Goal: Feedback & Contribution: Contribute content

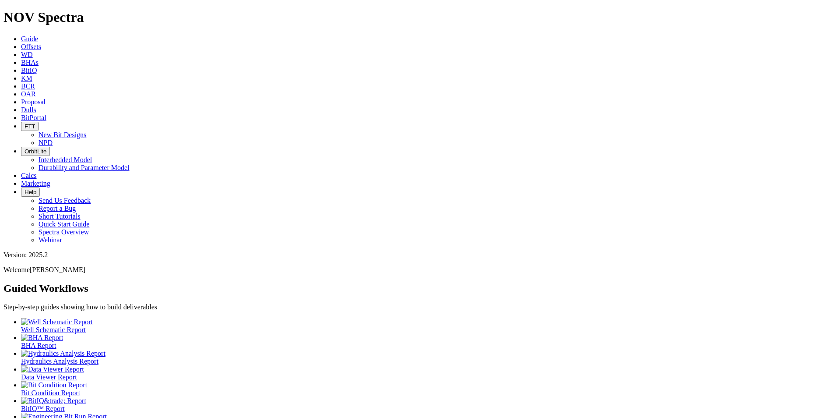
click at [21, 43] on icon at bounding box center [21, 46] width 0 height 7
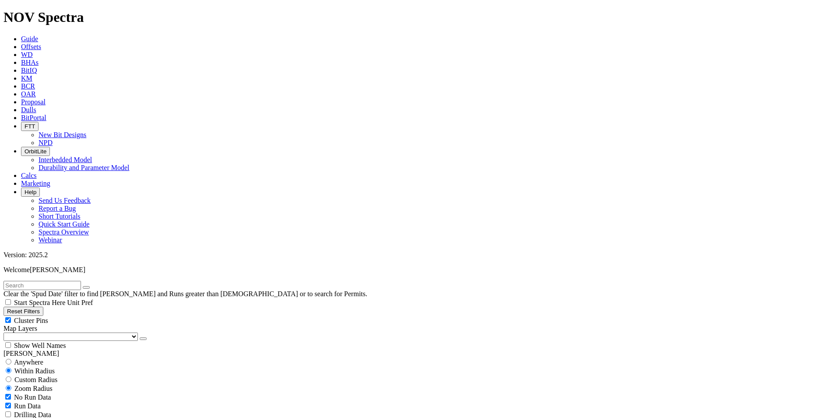
click at [78, 281] on div "Clear the 'Spud Date' filter to find [PERSON_NAME] and Runs greater than [DEMOG…" at bounding box center [419, 289] width 830 height 17
click at [73, 281] on input "text" at bounding box center [43, 285] width 78 height 9
click at [43, 281] on input "text" at bounding box center [43, 285] width 78 height 9
type input "A320076"
click at [99, 286] on button "submit" at bounding box center [95, 287] width 7 height 3
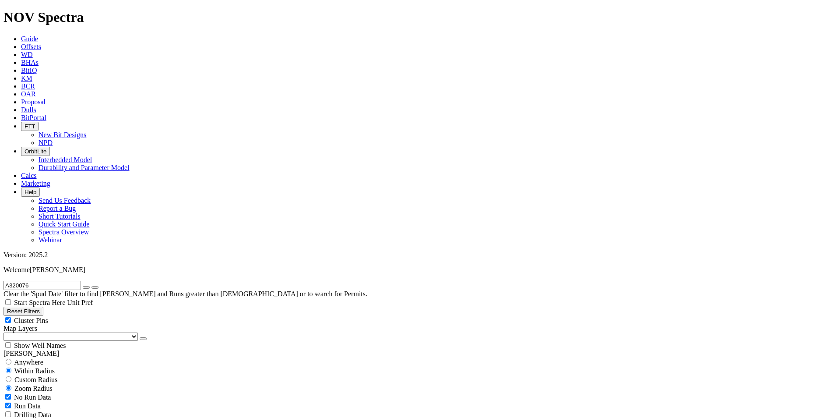
click at [36, 376] on span "Custom Radius" at bounding box center [35, 379] width 43 height 7
radio input "true"
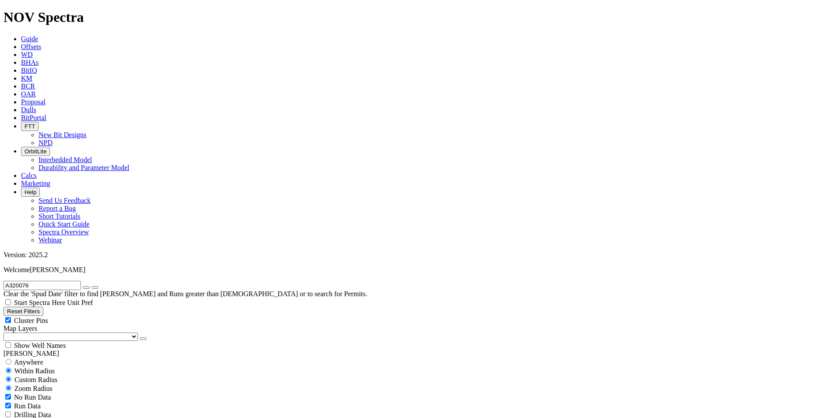
radio input "false"
click at [51, 392] on input "number" at bounding box center [43, 396] width 78 height 9
click at [24, 402] on button "Miles" at bounding box center [14, 406] width 21 height 9
click at [70, 392] on input "number" at bounding box center [43, 396] width 78 height 9
type input "3"
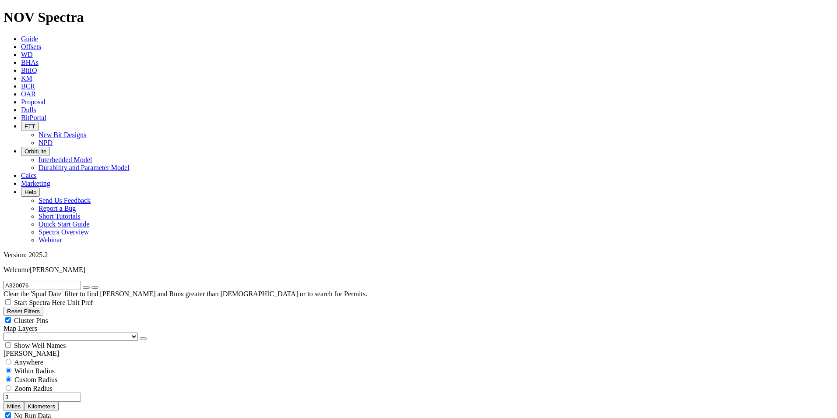
click at [86, 287] on icon "button" at bounding box center [86, 287] width 0 height 0
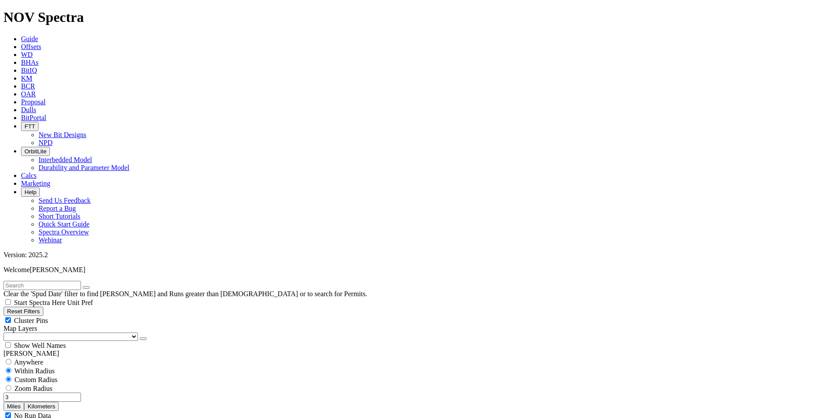
select select "8.75"
checkbox input "false"
select select "? number:8.75 ?"
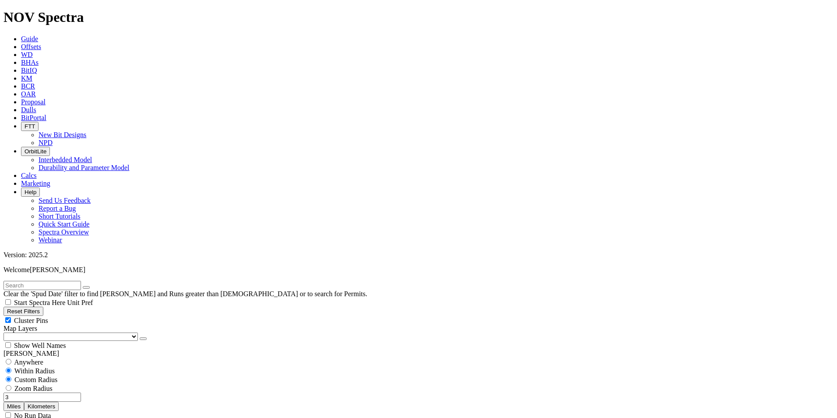
scroll to position [1486, 0]
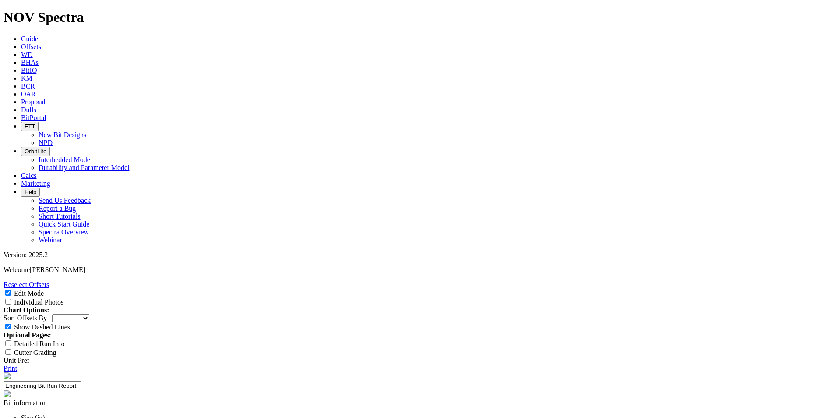
scroll to position [263, 0]
click at [49, 281] on link "Reselect Offsets" at bounding box center [27, 284] width 46 height 7
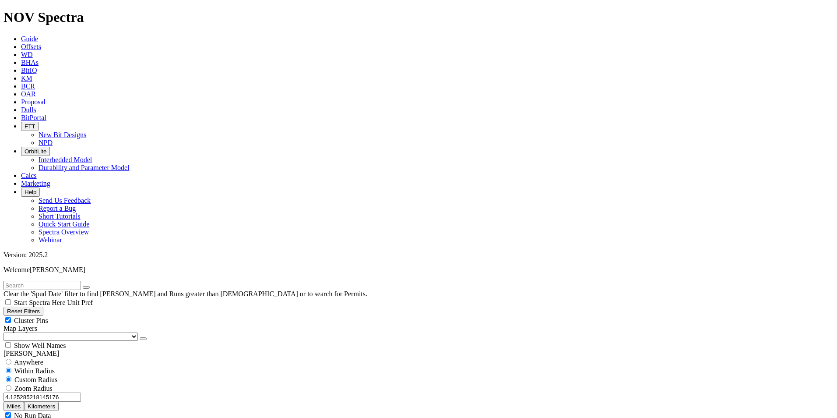
drag, startPoint x: 88, startPoint y: 165, endPoint x: 72, endPoint y: 166, distance: 15.4
click at [24, 402] on button "Miles" at bounding box center [14, 406] width 21 height 9
click at [53, 392] on input "4.125285218145176" at bounding box center [43, 396] width 78 height 9
drag, startPoint x: 18, startPoint y: 168, endPoint x: 138, endPoint y: 151, distance: 120.7
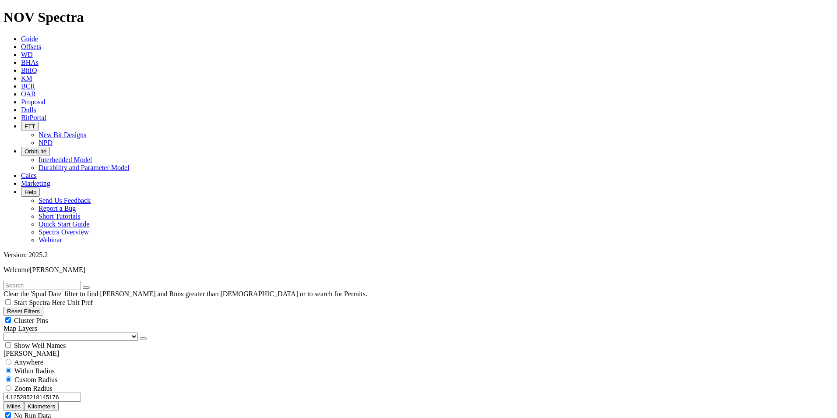
click at [116, 392] on div "4.125285218145176 Miles Kilometers" at bounding box center [419, 401] width 830 height 18
type input "3"
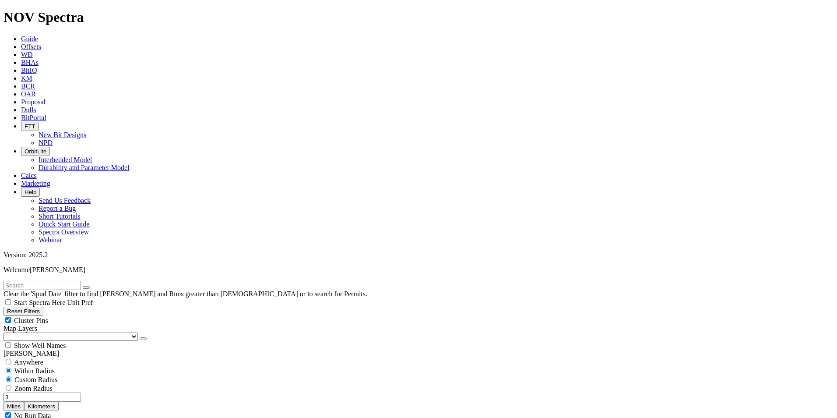
scroll to position [307, 0]
select select "8.75"
checkbox input "false"
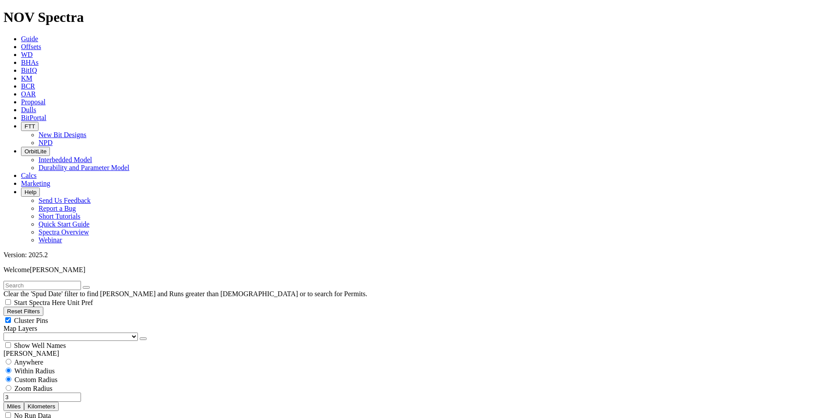
select select "? number:8.75 ?"
drag, startPoint x: 54, startPoint y: 41, endPoint x: 62, endPoint y: 41, distance: 7.4
click at [54, 281] on input "text" at bounding box center [43, 285] width 78 height 9
click at [63, 281] on input "text" at bounding box center [43, 285] width 78 height 9
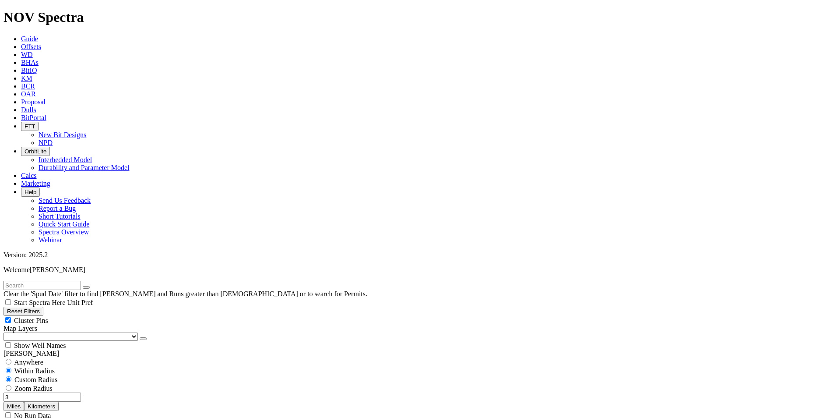
paste input "A320076"
type input "A320076"
click at [95, 287] on icon "submit" at bounding box center [95, 287] width 0 height 0
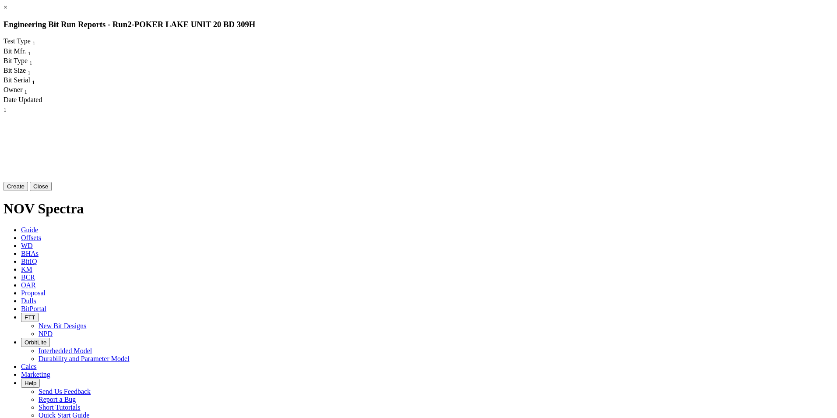
click at [28, 191] on button "Create" at bounding box center [16, 186] width 25 height 9
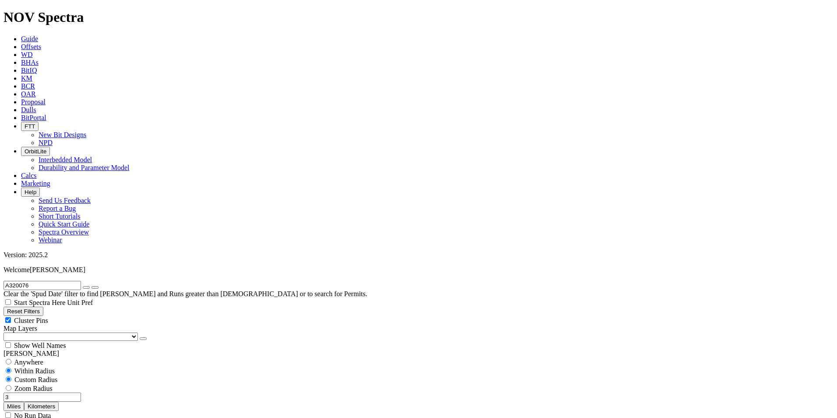
click at [86, 287] on icon "button" at bounding box center [86, 287] width 0 height 0
type input "6500"
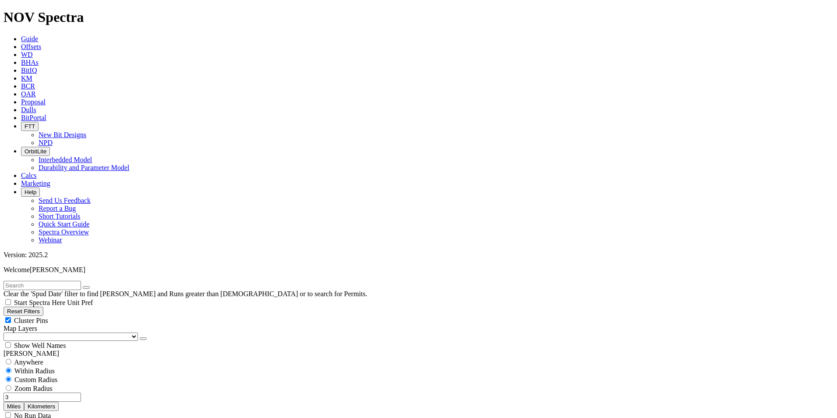
scroll to position [88, 0]
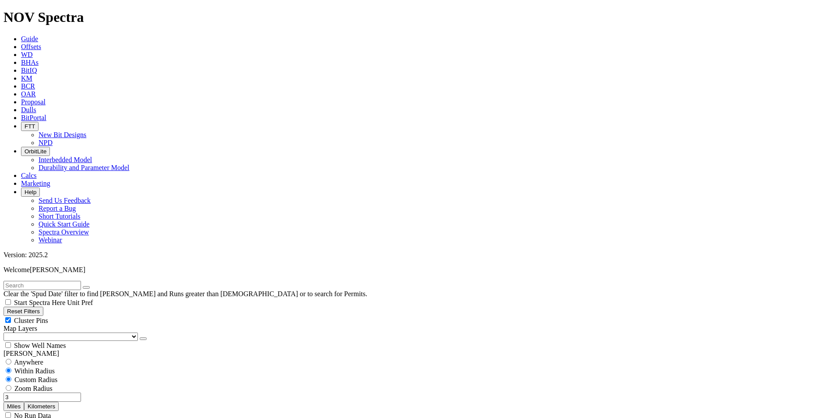
type input "[DATE]"
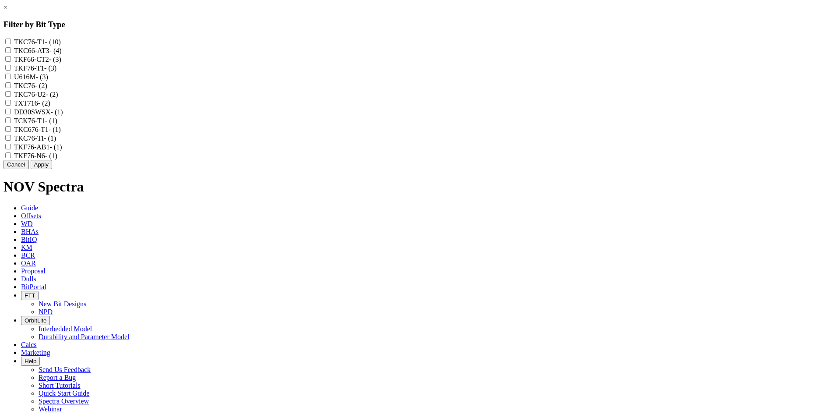
click at [366, 43] on div "TKC76-T1 - (10)" at bounding box center [419, 41] width 830 height 9
click at [11, 42] on input "TKC76-T1 - (10)" at bounding box center [8, 42] width 6 height 6
checkbox input "true"
click at [11, 70] on input "TKF76-T1 - (3)" at bounding box center [8, 68] width 6 height 6
checkbox input "true"
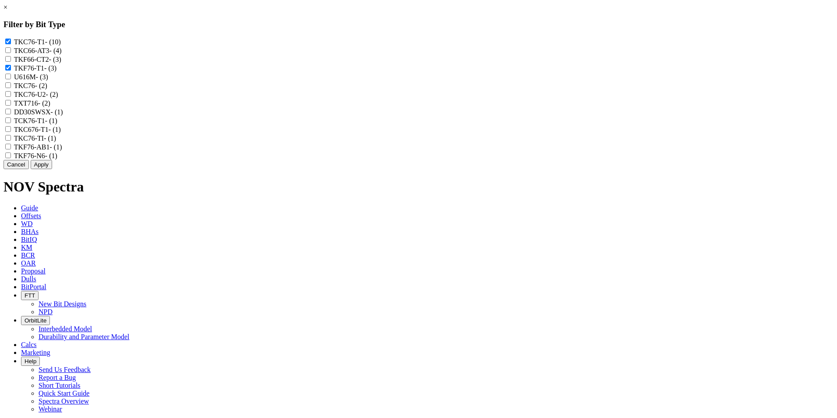
click at [11, 88] on input "TKC76 - (2)" at bounding box center [8, 85] width 6 height 6
checkbox input "true"
click at [11, 97] on input "TKC76-U2 - (2)" at bounding box center [8, 94] width 6 height 6
checkbox input "true"
click at [11, 106] on input "TXT716 - (2)" at bounding box center [8, 103] width 6 height 6
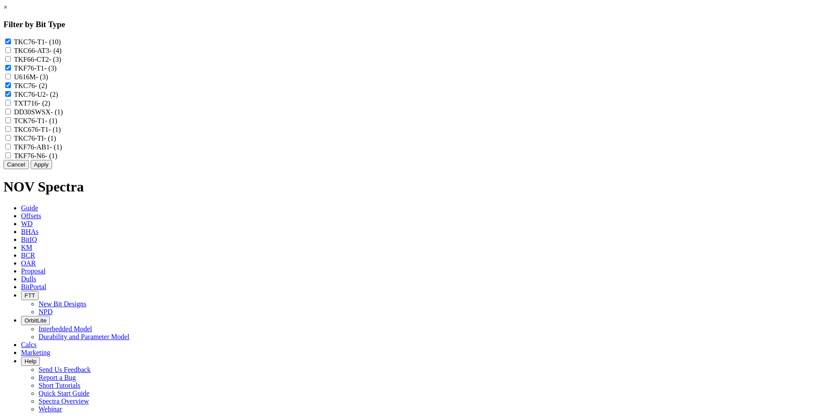
checkbox input "true"
click at [11, 123] on input "TCK76-T1 - (1)" at bounding box center [8, 120] width 6 height 6
checkbox input "true"
click at [11, 132] on input "TKC676-T1 - (1)" at bounding box center [8, 129] width 6 height 6
checkbox input "true"
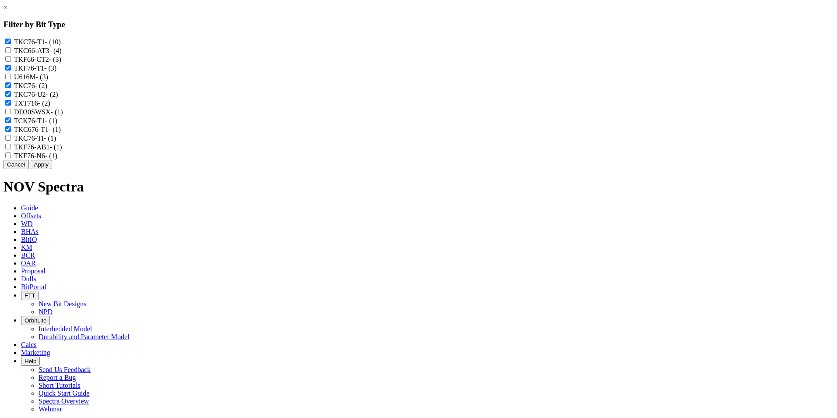
click at [11, 141] on input "TKC76-TI - (1)" at bounding box center [8, 138] width 6 height 6
checkbox input "true"
click at [11, 149] on input "TKF76-AB1 - (1)" at bounding box center [8, 147] width 6 height 6
checkbox input "true"
click at [11, 158] on input "TKF76-N6 - (1)" at bounding box center [8, 155] width 6 height 6
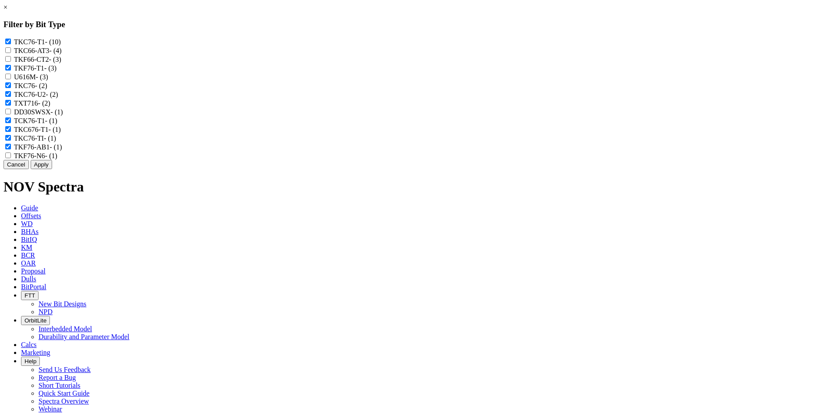
checkbox input "true"
click at [52, 169] on button "Apply" at bounding box center [41, 164] width 21 height 9
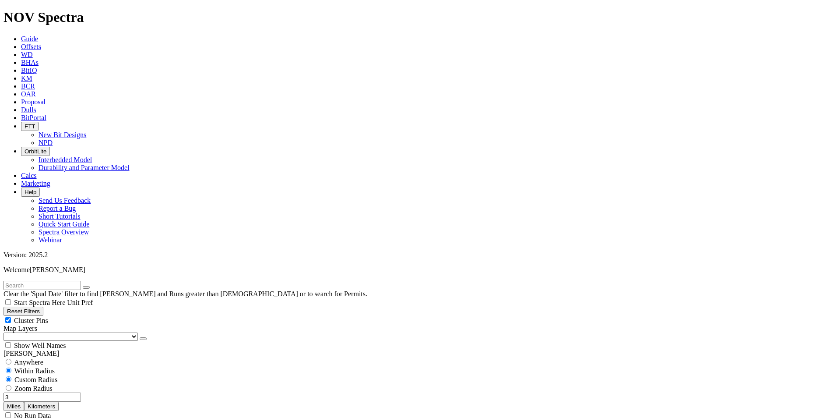
scroll to position [1567, 0]
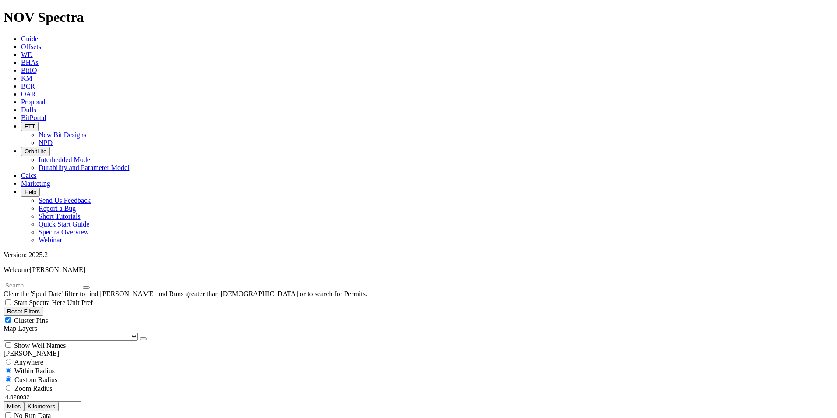
click at [81, 281] on input "text" at bounding box center [43, 285] width 78 height 9
click at [4, 307] on div "Reset Filters Cluster Pins Map Layers (Clear) US Counties Alberta, CA Townships…" at bounding box center [419, 328] width 830 height 43
click at [43, 307] on button "Reset Filters" at bounding box center [24, 311] width 40 height 9
radio input "false"
radio input "true"
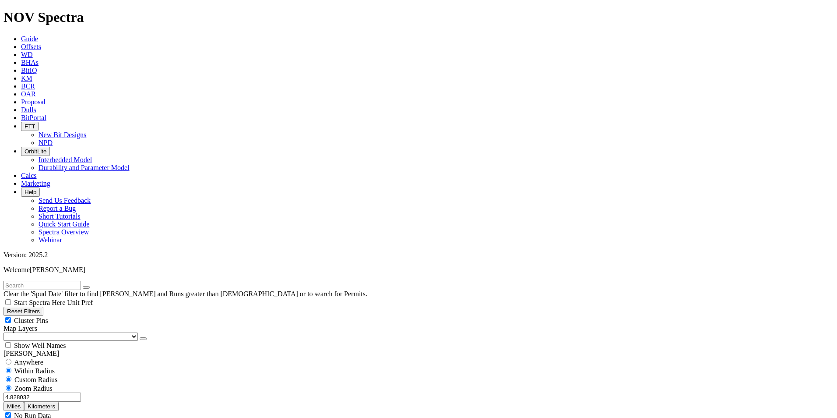
checkbox input "true"
type input "9/15/23"
type input "9/15/25"
select select
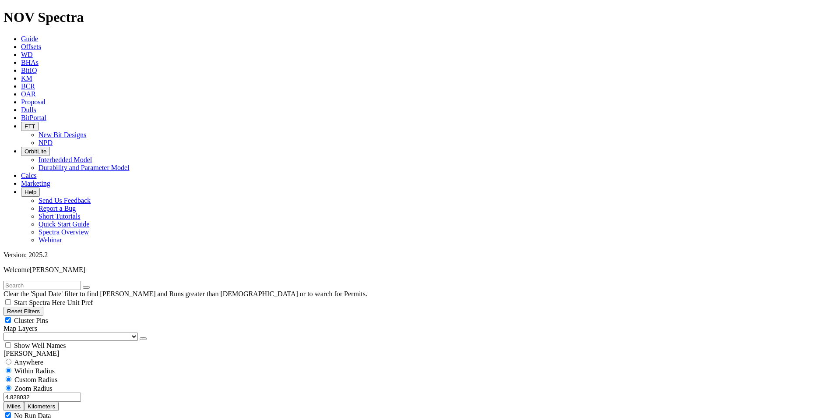
select select
click at [21, 281] on input "text" at bounding box center [43, 285] width 78 height 9
click at [19, 281] on input "text" at bounding box center [43, 285] width 78 height 9
paste input "A320076"
type input "A320076"
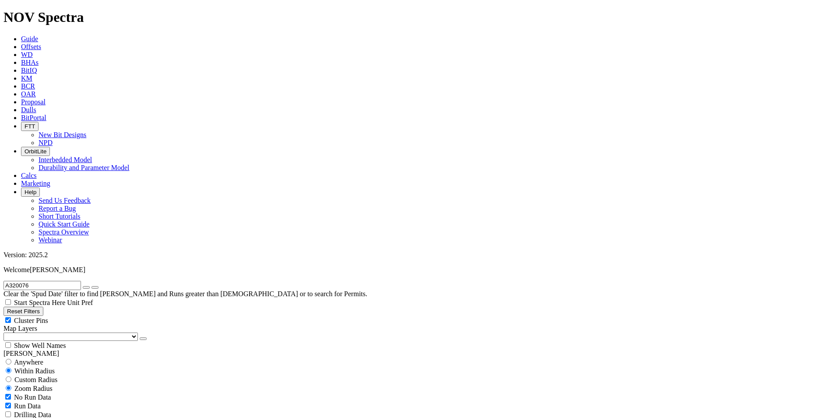
click at [95, 287] on icon "submit" at bounding box center [95, 287] width 0 height 0
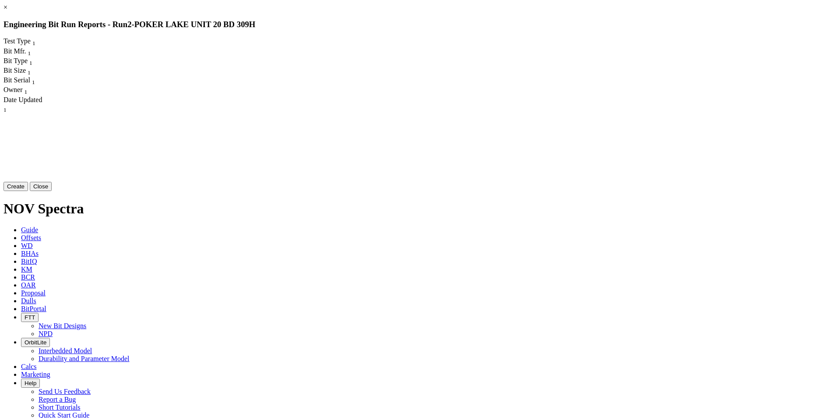
click at [28, 191] on button "Create" at bounding box center [16, 186] width 25 height 9
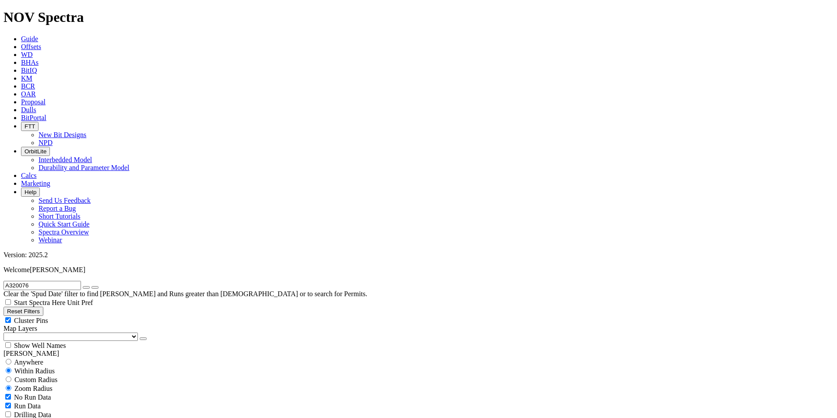
click at [52, 376] on span "Custom Radius" at bounding box center [35, 379] width 43 height 7
radio input "true"
radio input "false"
click at [24, 402] on button "Miles" at bounding box center [14, 406] width 21 height 9
click at [59, 392] on input "number" at bounding box center [43, 396] width 78 height 9
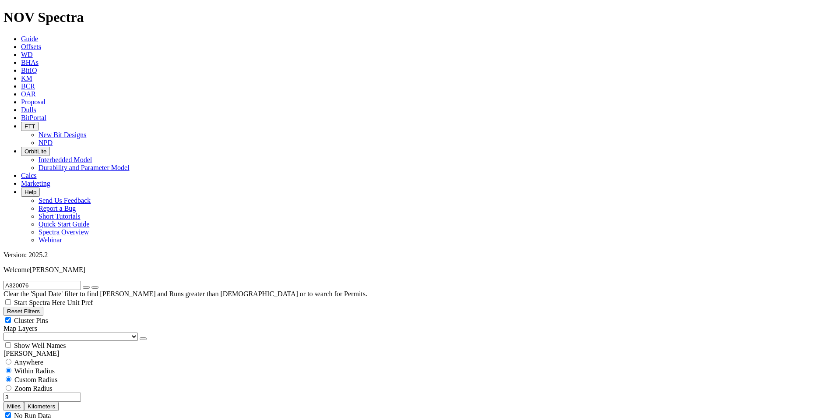
type input "3"
click at [90, 286] on button "button" at bounding box center [86, 287] width 7 height 3
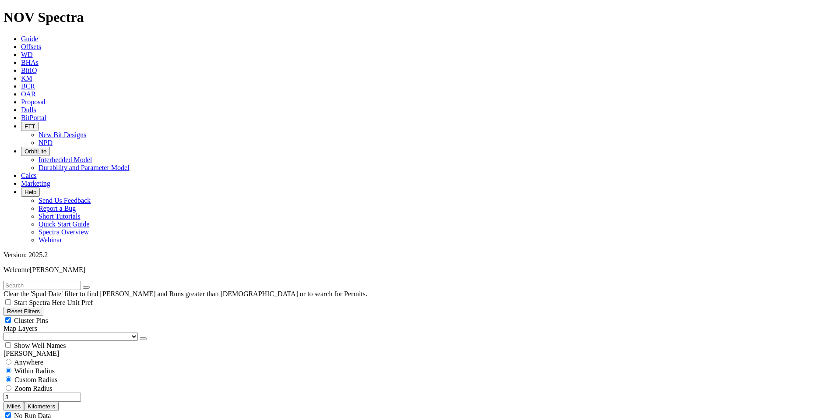
select select "8.75"
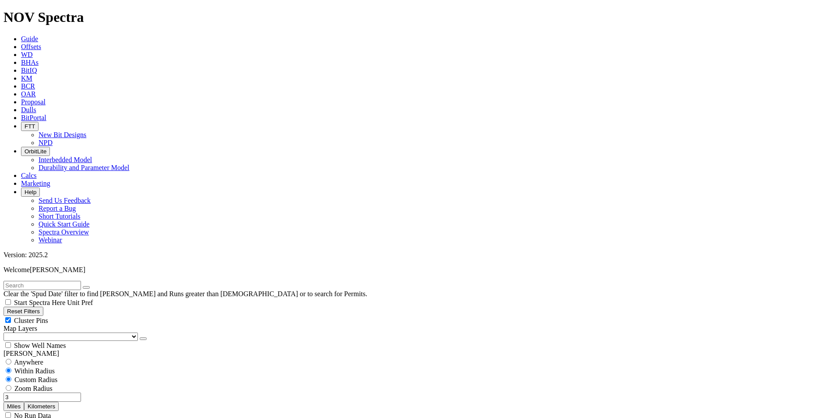
checkbox input "false"
select select "? number:8.75 ?"
type input "01/01/2022"
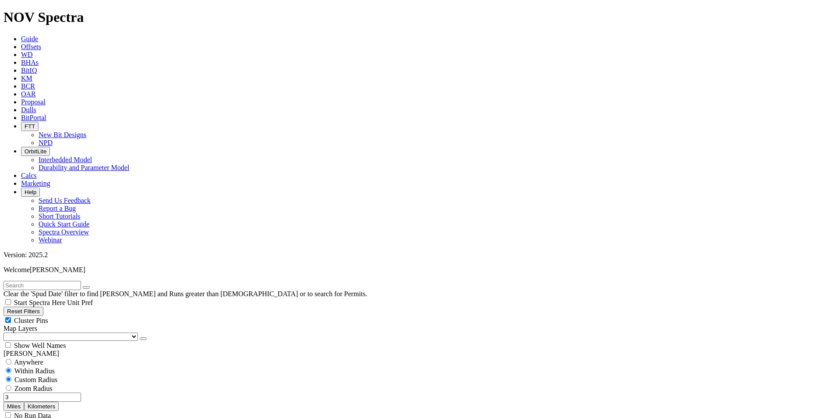
scroll to position [482, 0]
type input "6500"
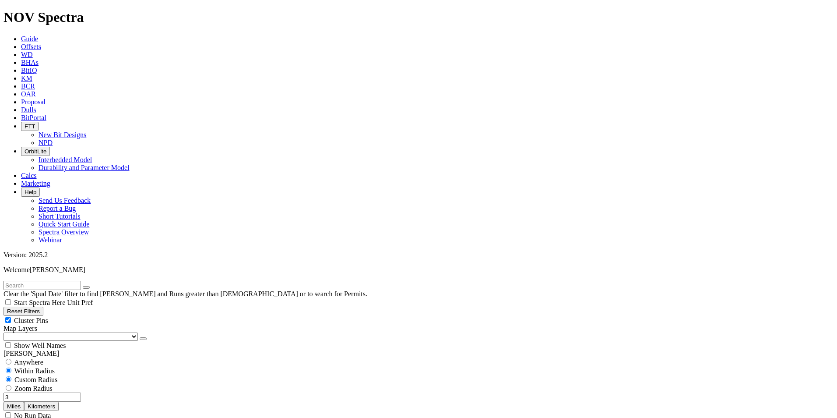
type input "1000"
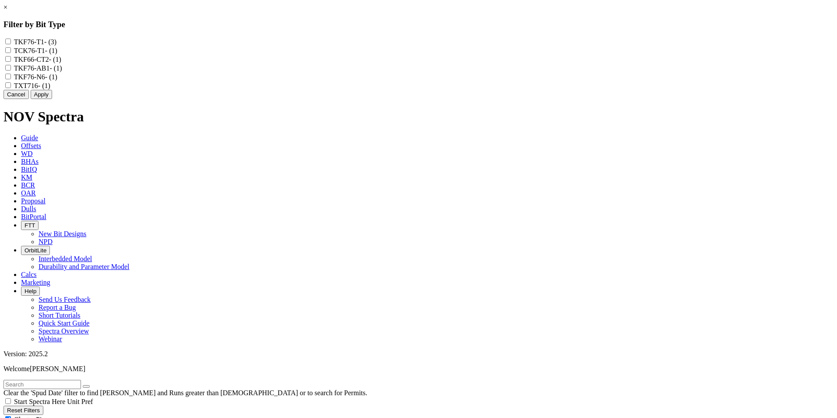
click at [7, 11] on link "×" at bounding box center [6, 7] width 4 height 7
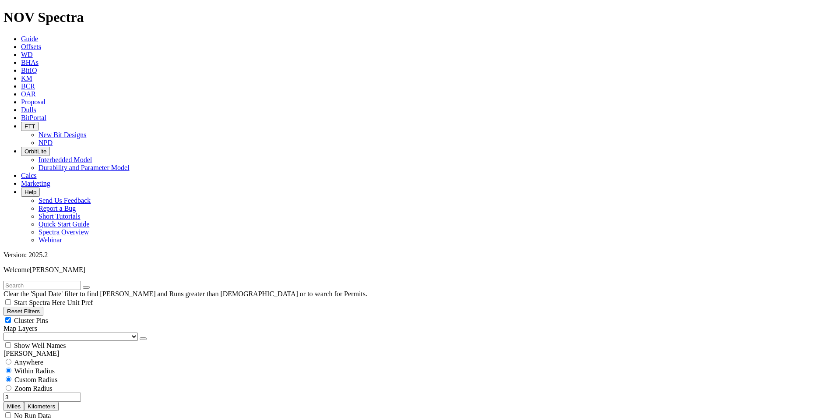
scroll to position [175, 0]
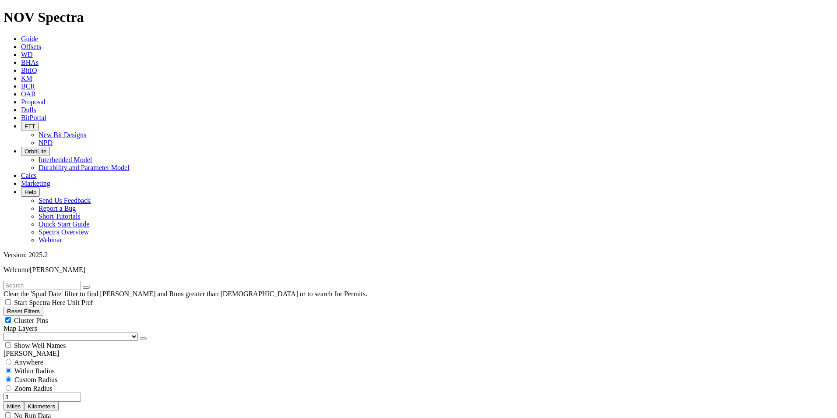
type input "[DATE]"
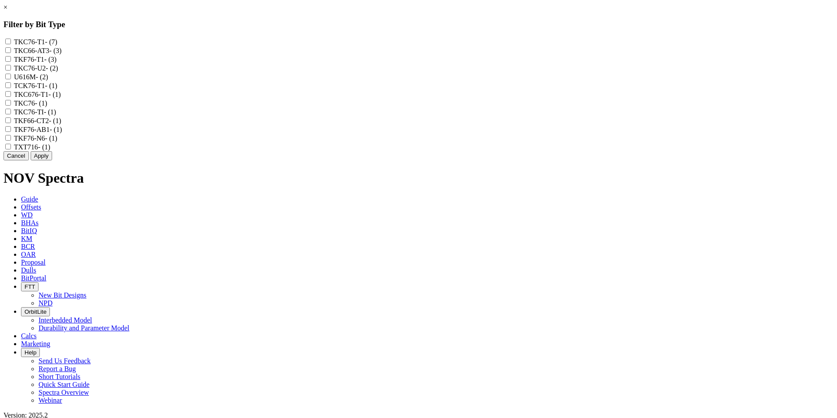
click at [11, 42] on input "TKC76-T1 - (7)" at bounding box center [8, 42] width 6 height 6
checkbox input "true"
click at [11, 62] on input "TKF76-T1 - (3)" at bounding box center [8, 59] width 6 height 6
checkbox input "true"
click at [11, 70] on input "TKC76-U2 - (2)" at bounding box center [8, 68] width 6 height 6
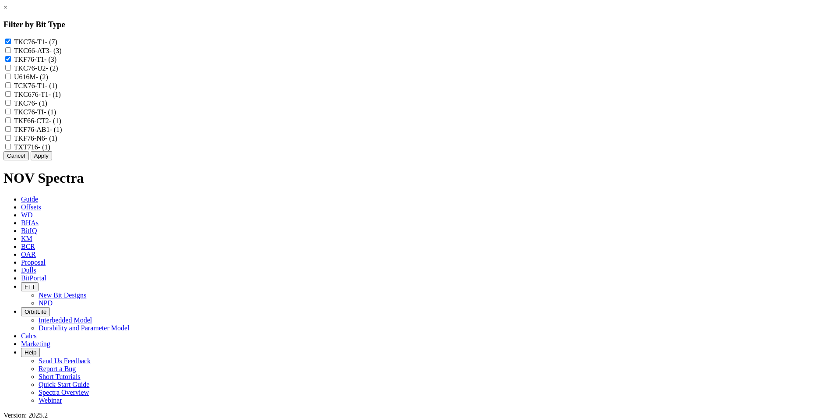
checkbox input "true"
click at [11, 88] on input "TCK76-T1 - (1)" at bounding box center [8, 85] width 6 height 6
checkbox input "true"
click at [11, 97] on input "TKC676-T1 - (1)" at bounding box center [8, 94] width 6 height 6
checkbox input "true"
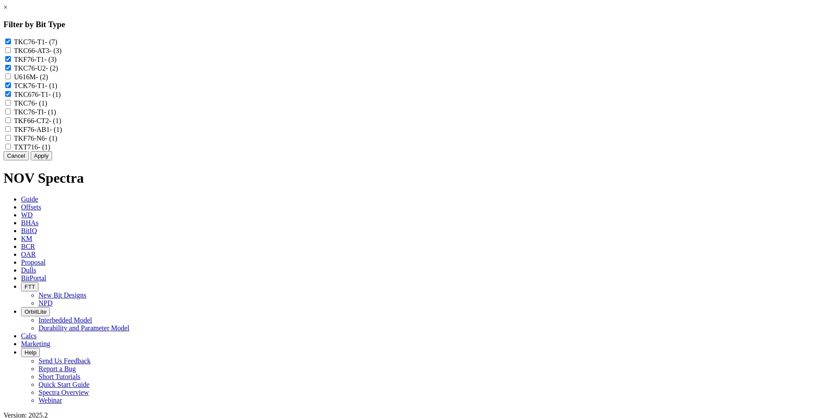
click at [11, 106] on input "TKC76 - (1)" at bounding box center [8, 103] width 6 height 6
checkbox input "true"
click at [11, 114] on input "TKC76-TI - (1)" at bounding box center [8, 112] width 6 height 6
checkbox input "true"
click at [11, 132] on input "TKF76-AB1 - (1)" at bounding box center [8, 129] width 6 height 6
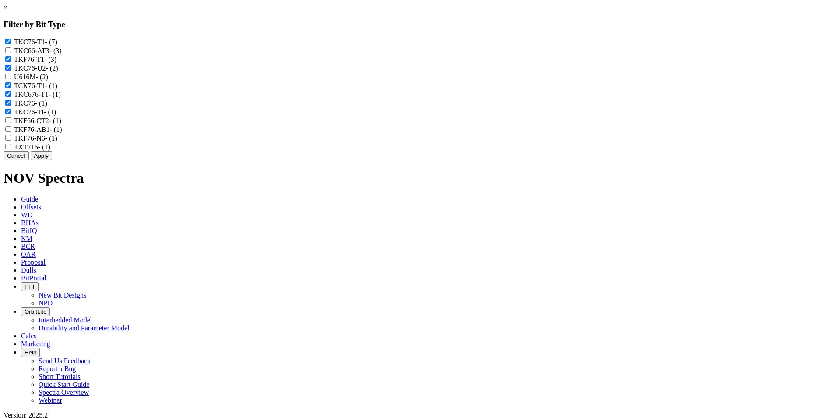
checkbox input "true"
click at [11, 141] on input "TKF76-N6 - (1)" at bounding box center [8, 138] width 6 height 6
checkbox input "true"
click at [11, 149] on input "TXT716 - (1)" at bounding box center [8, 147] width 6 height 6
checkbox input "true"
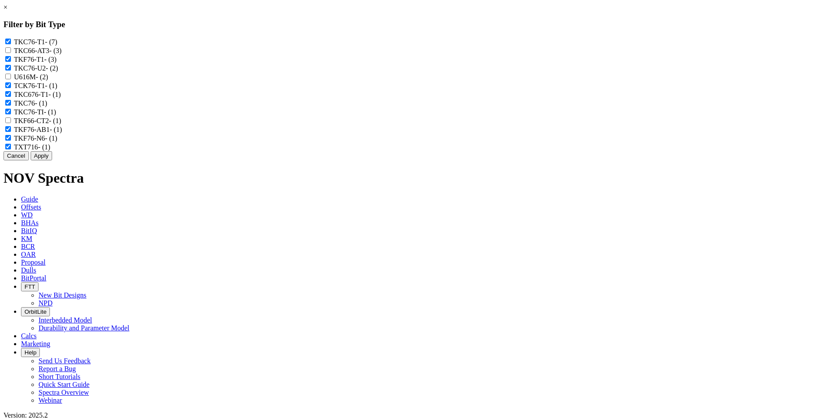
click at [52, 160] on button "Apply" at bounding box center [41, 155] width 21 height 9
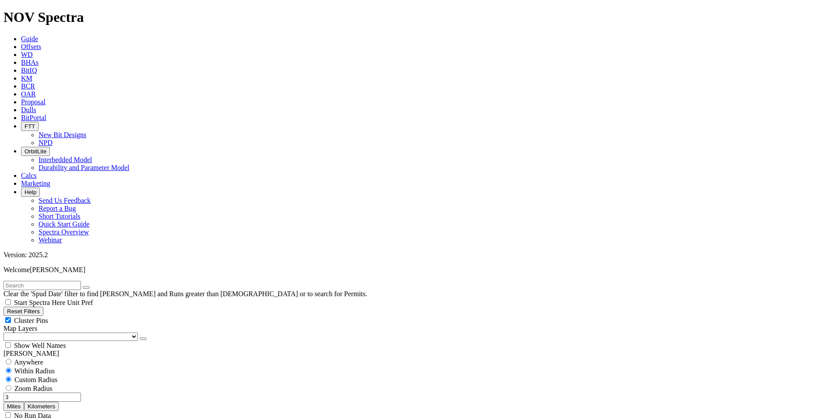
scroll to position [613, 0]
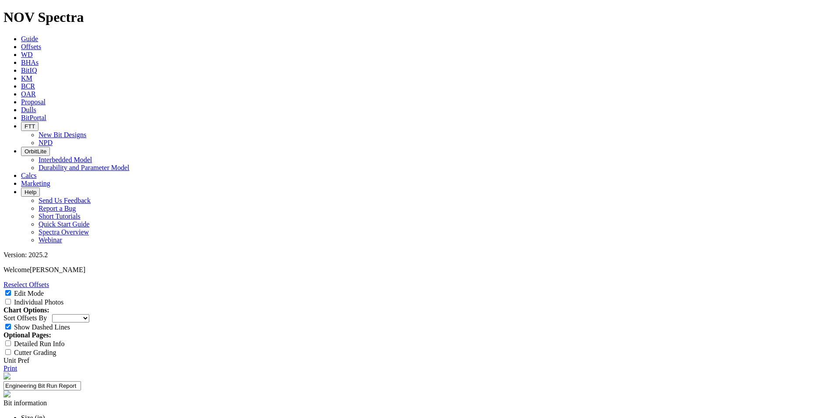
scroll to position [131, 0]
select select "string:S"
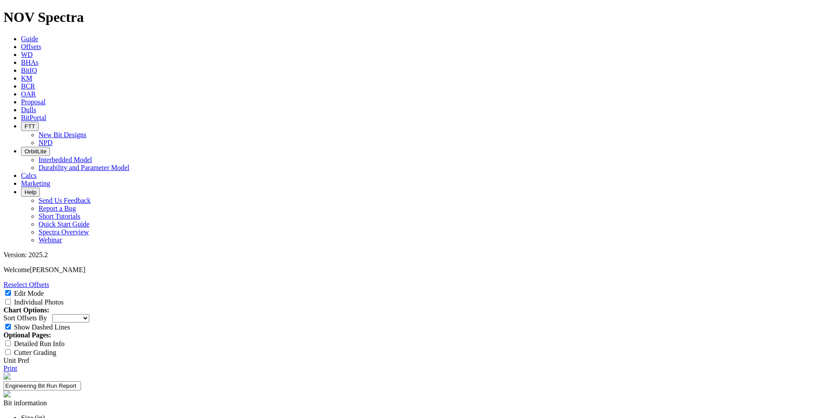
select select "string:WT"
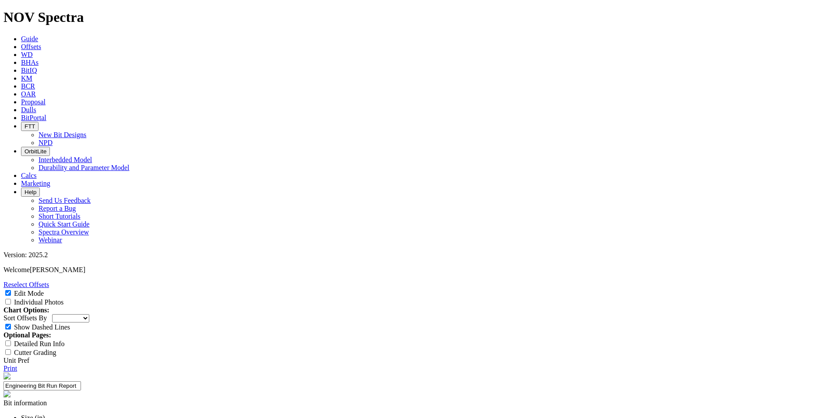
scroll to position [183, 0]
paste input "Dull Condition"
type input "Dull Condition"
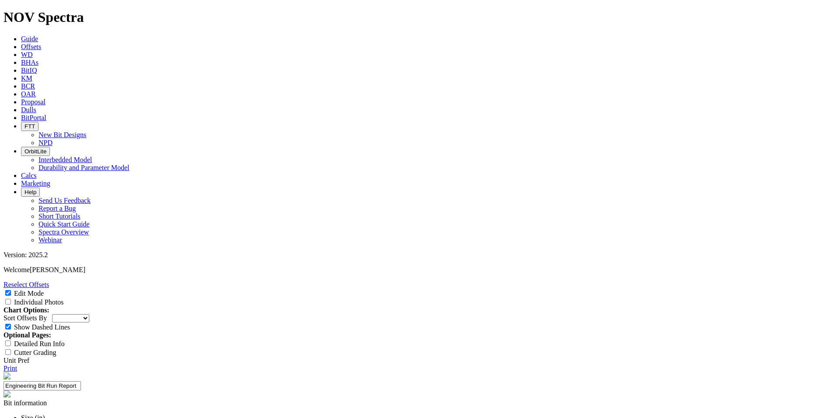
paste input "Run Length"
type input "Run Length"
paste input "Overall Average ROP"
type input "Overall Average ROP"
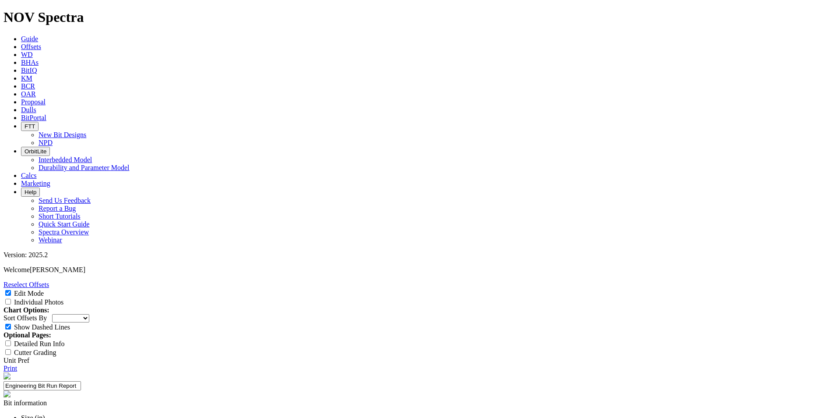
paste input "100 ft/hr"
type input "100 ft/hr"
paste input "1,290 ft"
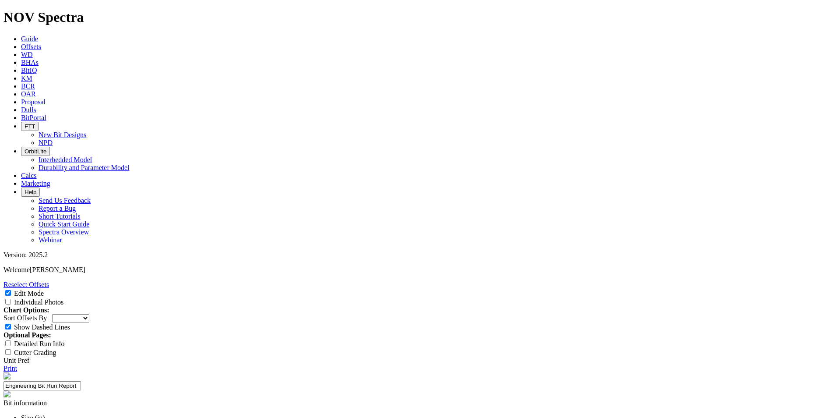
type input "1,290 ft"
paste input "Cone Dull Grade Less than or equal to 2"
type input "Cone Dull Grade Less than or equal to 2"
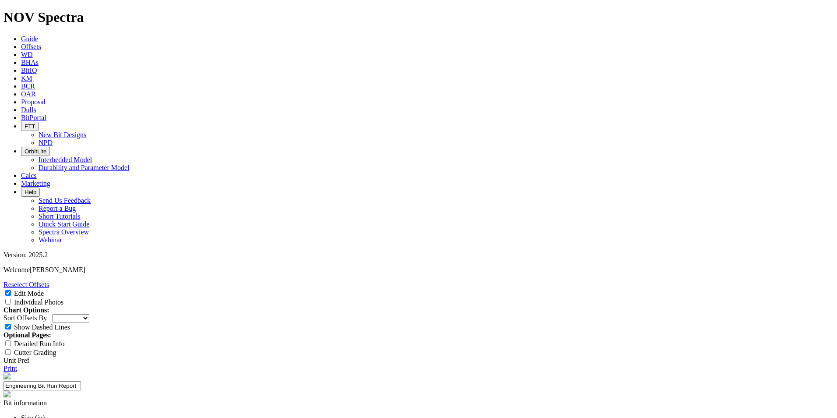
drag, startPoint x: 307, startPoint y: 139, endPoint x: 323, endPoint y: 136, distance: 16.5
paste textarea "Cone durability improvement on the reference design 8-3/4” TKF76-T1."
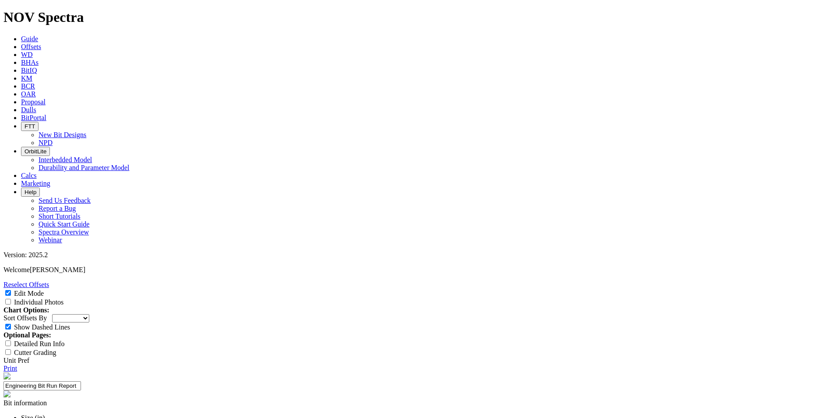
type textarea "Cone durability improvement on the reference design 8-3/4” TKF76-T1, moving to …"
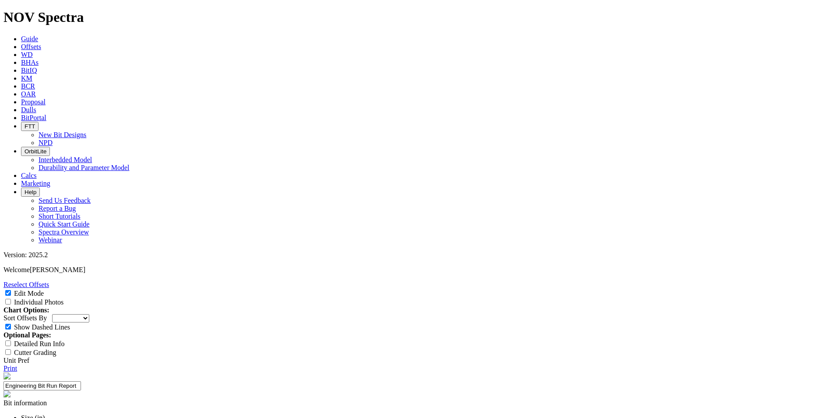
paste textarea "The 8-3/4” TKF76-AB1 was run in the [GEOGRAPHIC_DATA] 20 BD 309H well on H&P 54…"
type textarea "The 8-3/4” TKF76-AB1 was run in the [GEOGRAPHIC_DATA] 20 BD 309H well on H&P 54…"
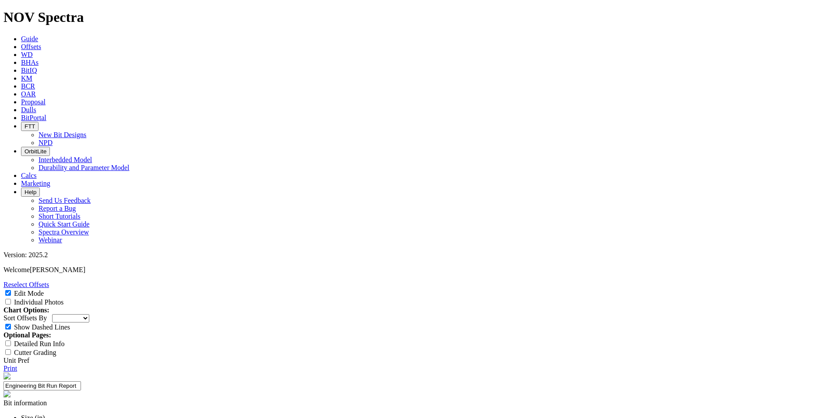
scroll to position [0, 0]
click at [17, 364] on link "Print" at bounding box center [11, 367] width 14 height 7
drag, startPoint x: 398, startPoint y: 322, endPoint x: 313, endPoint y: 307, distance: 87.1
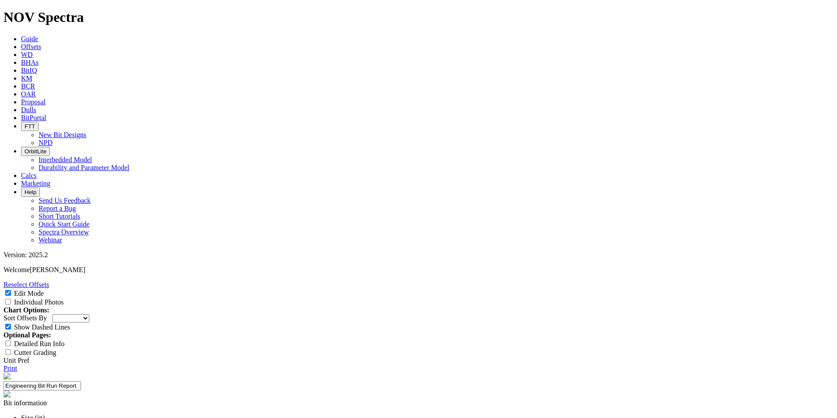
click at [49, 281] on link "Reselect Offsets" at bounding box center [27, 284] width 46 height 7
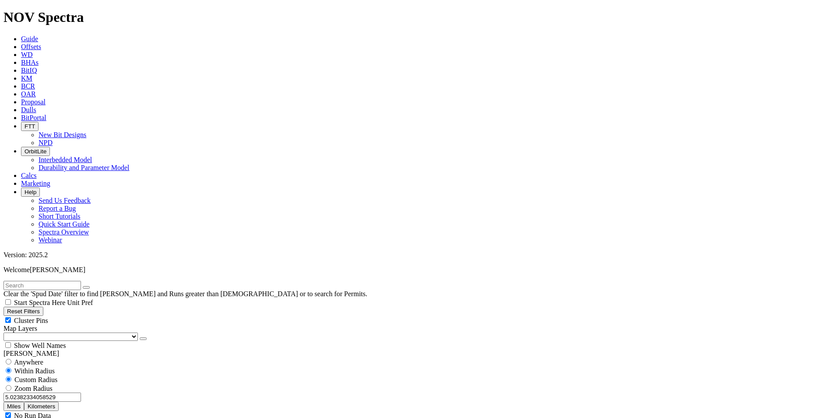
scroll to position [46608, 0]
drag, startPoint x: 58, startPoint y: 35, endPoint x: 0, endPoint y: 74, distance: 69.7
click at [58, 281] on input "text" at bounding box center [43, 285] width 78 height 9
click at [46, 281] on input "text" at bounding box center [43, 285] width 78 height 9
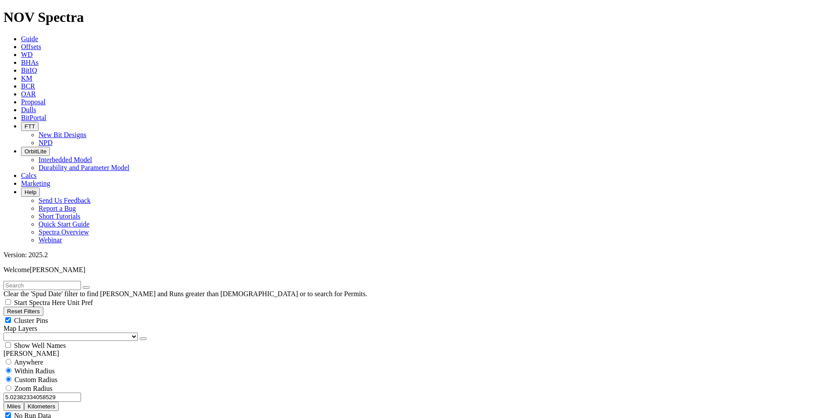
paste input "A320077"
type input "A320077"
click at [95, 287] on icon "submit" at bounding box center [95, 287] width 0 height 0
click at [41, 358] on span "Anywhere" at bounding box center [28, 361] width 29 height 7
radio input "true"
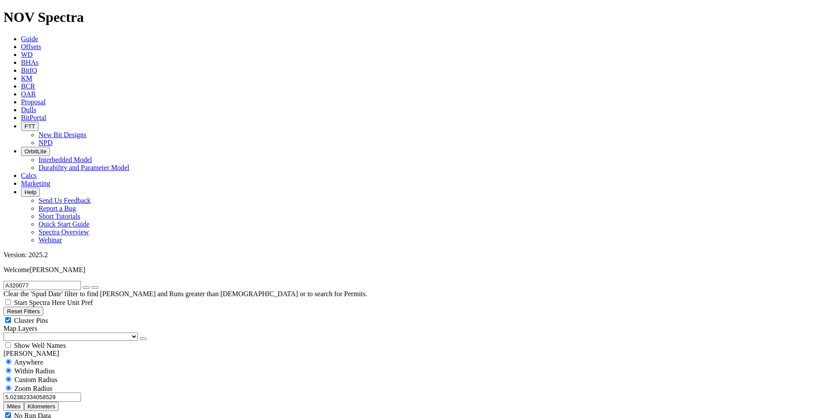
radio input "false"
radio input "true"
radio input "false"
radio input "true"
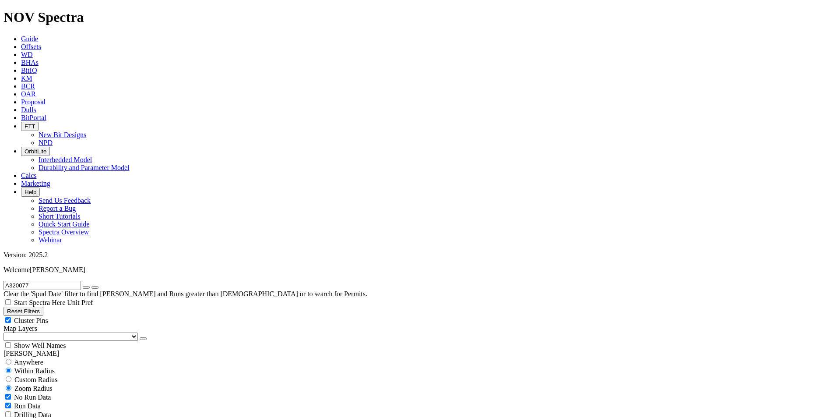
click at [95, 287] on icon "submit" at bounding box center [95, 287] width 0 height 0
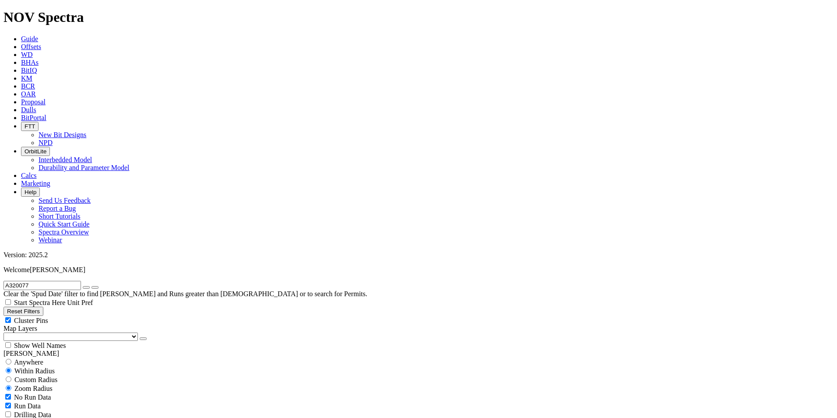
click at [39, 376] on span "Custom Radius" at bounding box center [35, 379] width 43 height 7
radio input "true"
radio input "false"
click at [24, 402] on button "Miles" at bounding box center [14, 406] width 21 height 9
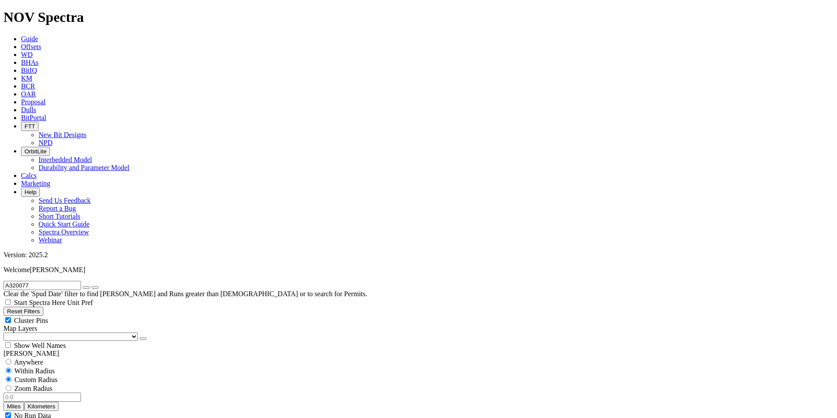
click at [64, 392] on input "number" at bounding box center [43, 396] width 78 height 9
type input "3"
click at [86, 287] on icon "button" at bounding box center [86, 287] width 0 height 0
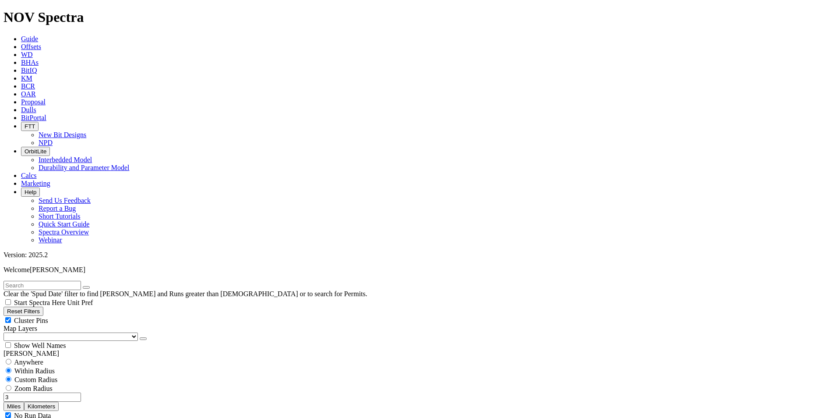
select select "8.75"
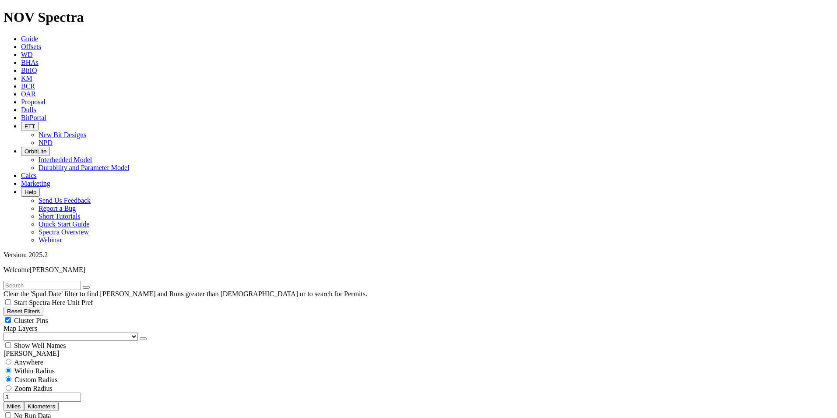
checkbox input "false"
select select "? number:8.75 ?"
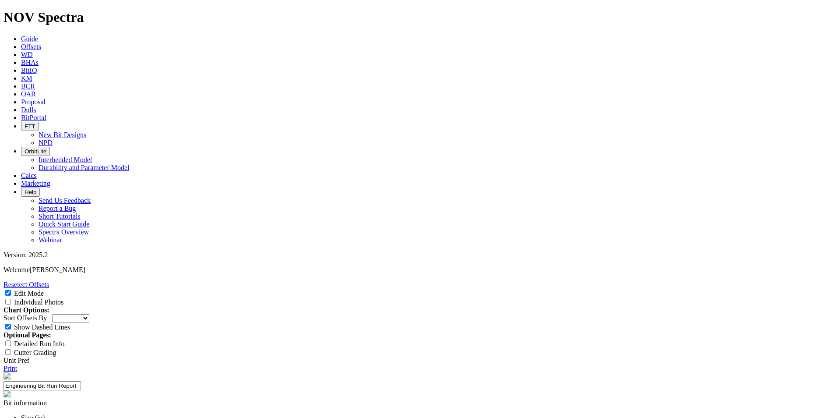
drag, startPoint x: 50, startPoint y: 104, endPoint x: 3, endPoint y: 125, distance: 51.5
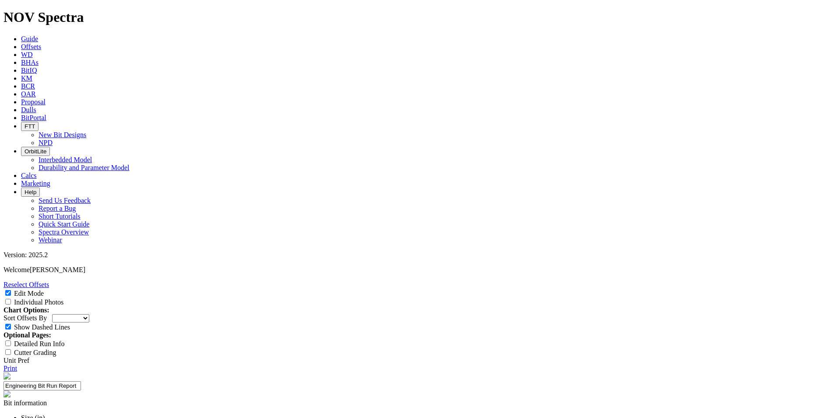
scroll to position [44, 0]
drag, startPoint x: 662, startPoint y: 388, endPoint x: 620, endPoint y: 368, distance: 45.8
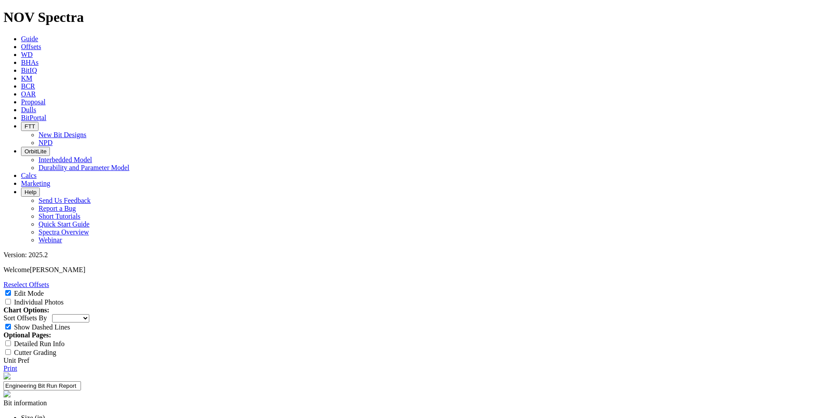
paste textarea "Cone durability improvement on the reference design 8-3/4” TKF76-T1, moving to …"
type textarea "Cone durability improvement on the reference design 8-3/4” TKF76-T1, moving to …"
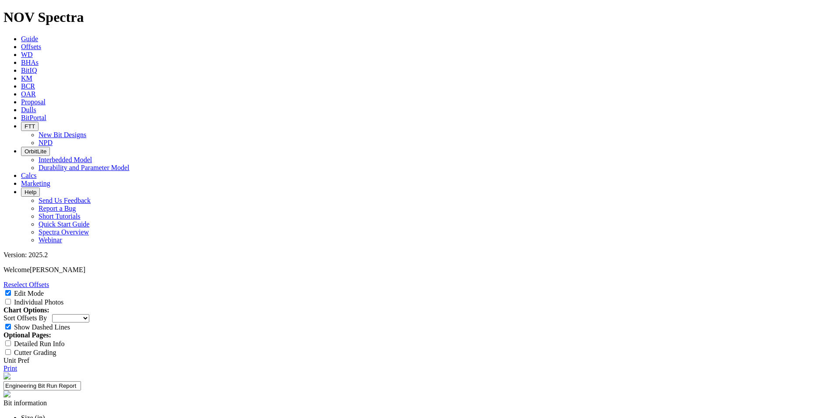
paste input "Dull Condition"
type input "Dull Condition"
paste input "Run Length"
type input "Run Length"
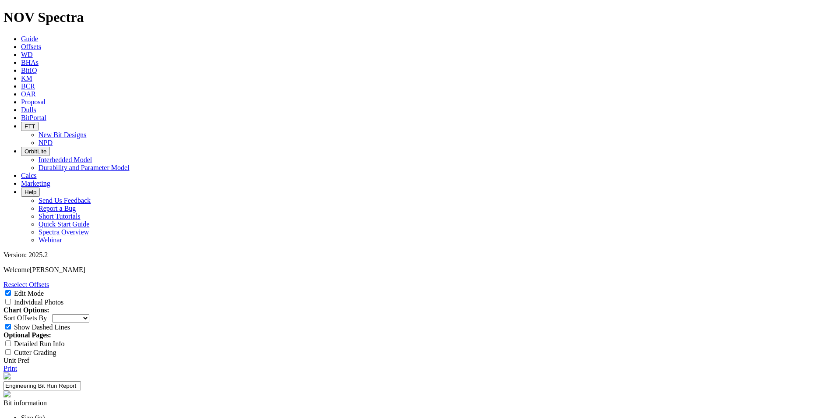
paste input "Overall Average ROP"
type input "Overall Average ROP"
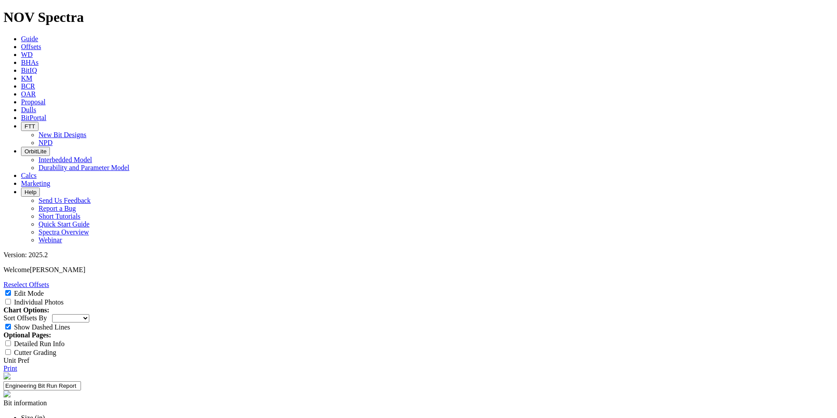
paste input "Cone Dull Grade Less than or equal to 2"
type input "Cone Dull Grade Less than or equal to 2"
paste input "1,290 ft"
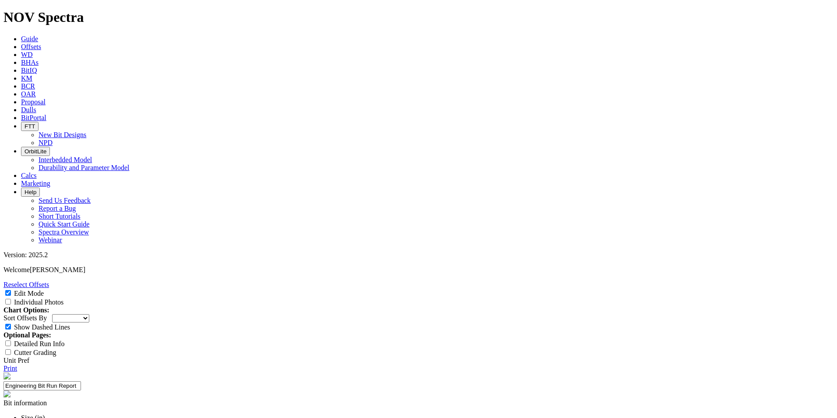
type input "1,290 ft"
paste input "100 ft/hr"
type input "100 ft/hr"
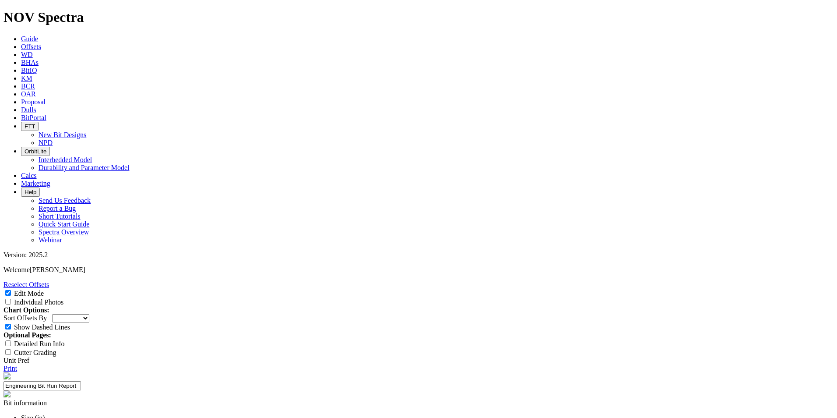
scroll to position [307, 0]
select select "string:I"
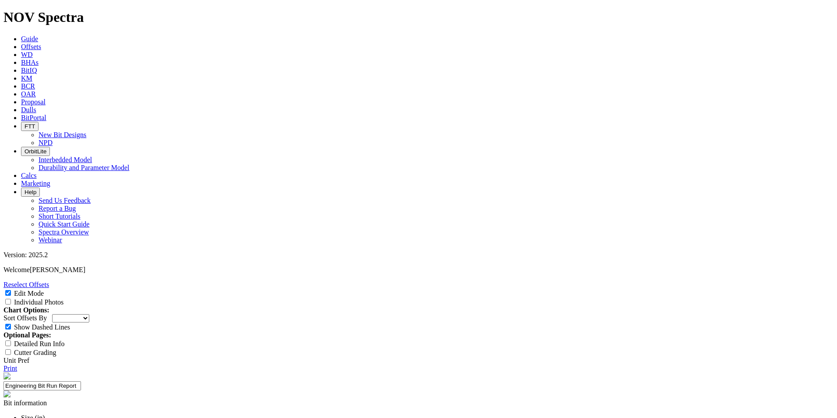
select select "string:CT"
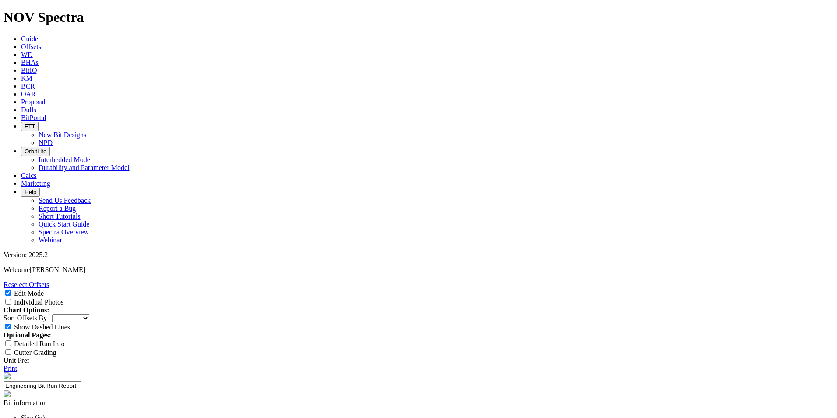
select select "number:1"
select select "number:3"
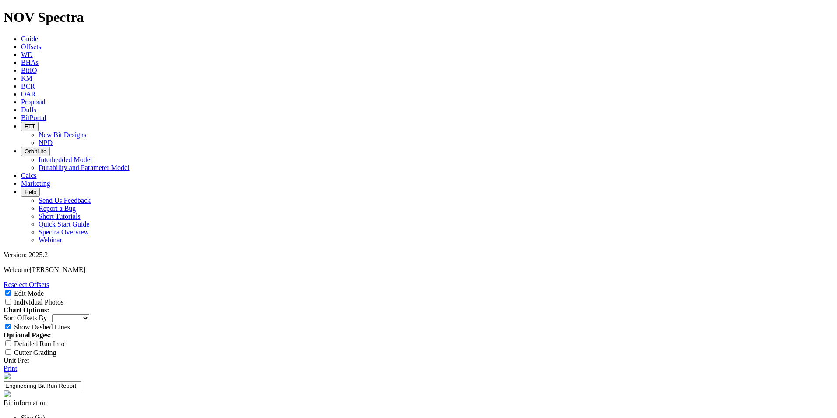
select select "number:3"
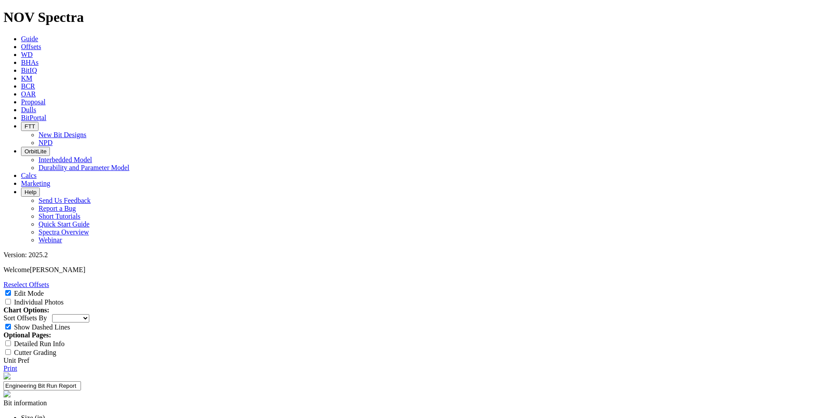
scroll to position [131, 0]
paste textarea "The 8-3/4” TKF76-AB1 was run in the UTL BLUEGILL 1917A 01H well on Scandrill – …"
type textarea "The 8-3/4” TKF76-AB1 was run in the UTL BLUEGILL 1917A 01H well on Scandrill – …"
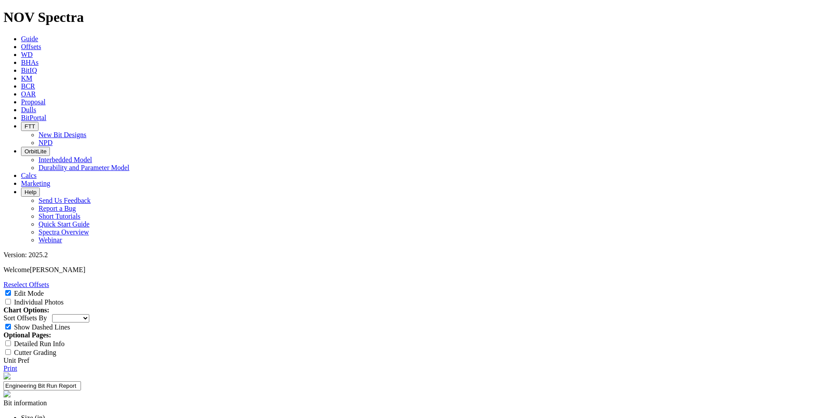
scroll to position [0, 0]
click at [4, 364] on icon at bounding box center [4, 367] width 0 height 7
click at [41, 43] on link "Offsets" at bounding box center [31, 46] width 20 height 7
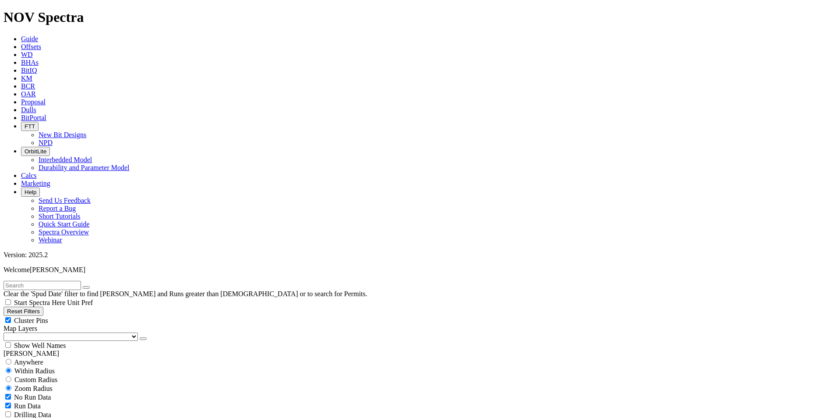
click at [48, 281] on input "text" at bounding box center [43, 285] width 78 height 9
paste input "A320537"
type input "A320537"
click at [99, 286] on button "submit" at bounding box center [95, 287] width 7 height 3
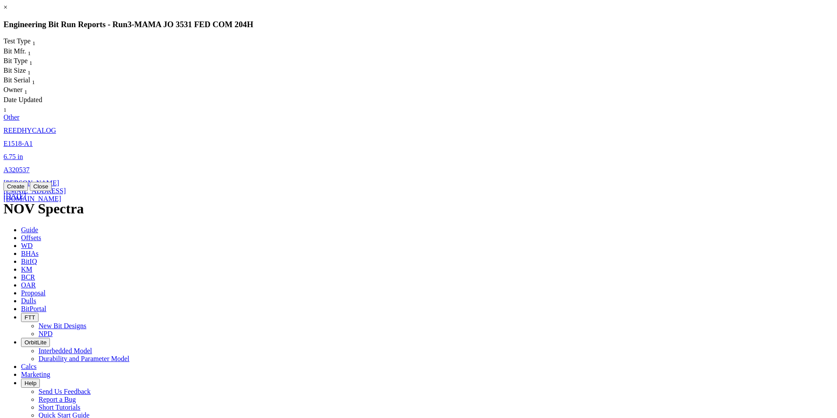
click at [30, 166] on link "A320537" at bounding box center [17, 169] width 26 height 7
select select "Other"
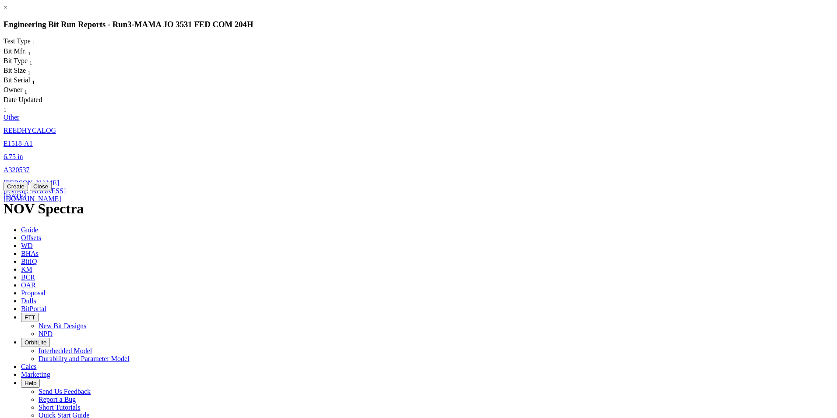
click at [28, 191] on button "Create" at bounding box center [16, 186] width 25 height 9
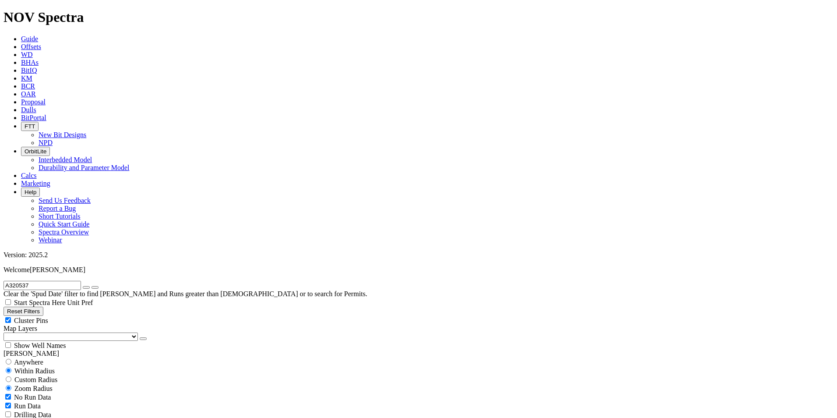
click at [36, 376] on span "Custom Radius" at bounding box center [35, 379] width 43 height 7
radio input "true"
radio input "false"
click at [24, 402] on button "Miles" at bounding box center [14, 406] width 21 height 9
click at [67, 392] on input "number" at bounding box center [43, 396] width 78 height 9
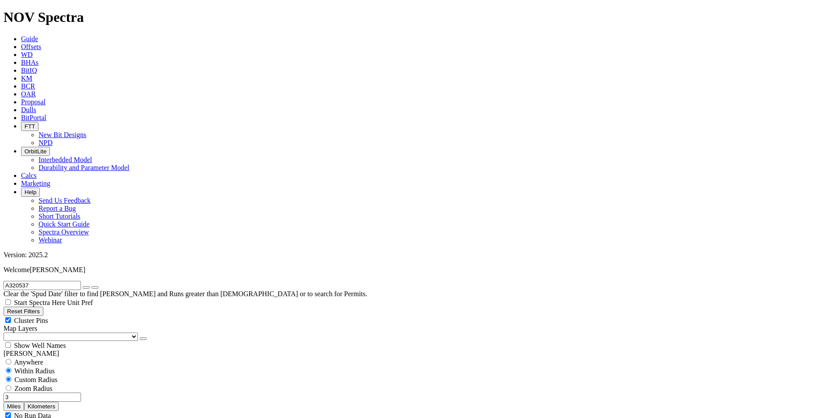
type input "3"
click at [86, 287] on icon "button" at bounding box center [86, 287] width 0 height 0
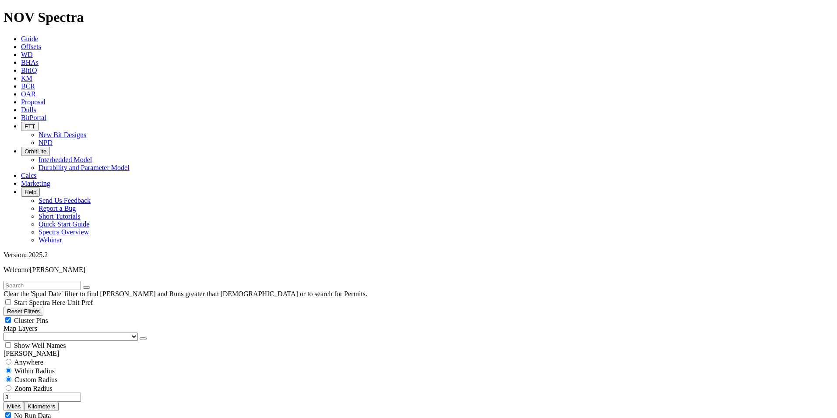
scroll to position [263, 0]
select select "6.75"
checkbox input "false"
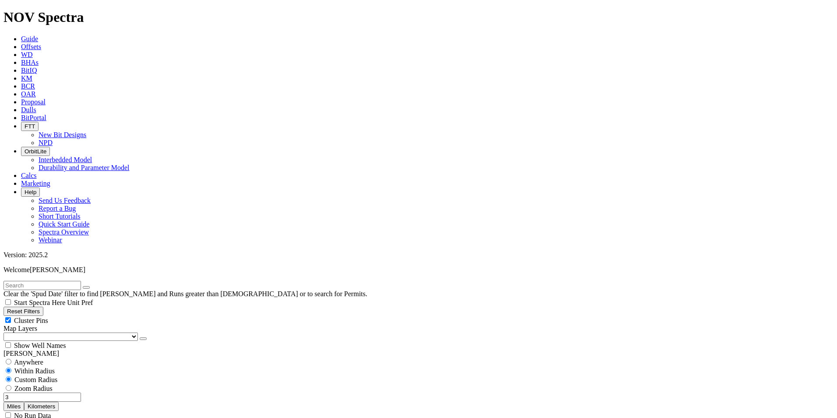
select select "? number:6.75 ?"
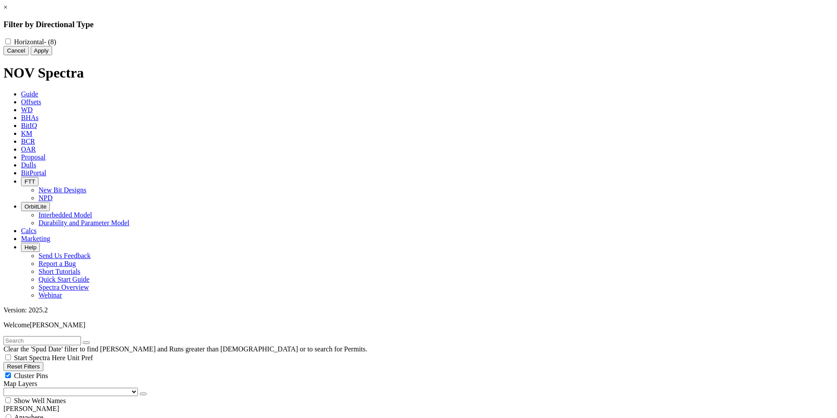
click at [29, 55] on button "Cancel" at bounding box center [16, 50] width 25 height 9
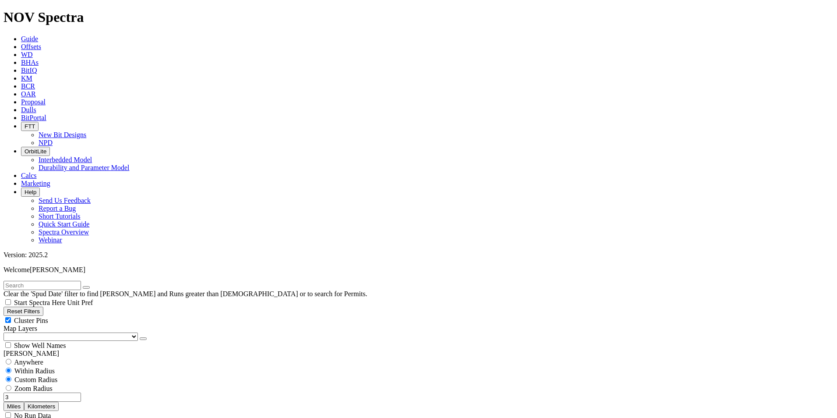
scroll to position [350, 0]
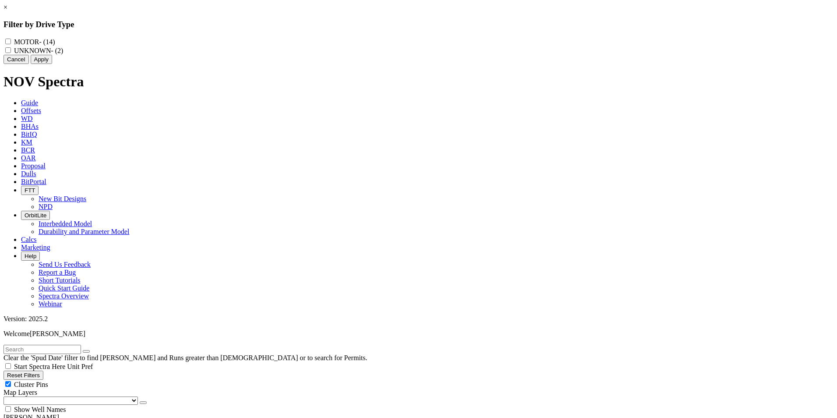
click at [11, 43] on input "MOTOR - (14)" at bounding box center [8, 42] width 6 height 6
checkbox input "true"
click at [29, 64] on button "Cancel" at bounding box center [16, 59] width 25 height 9
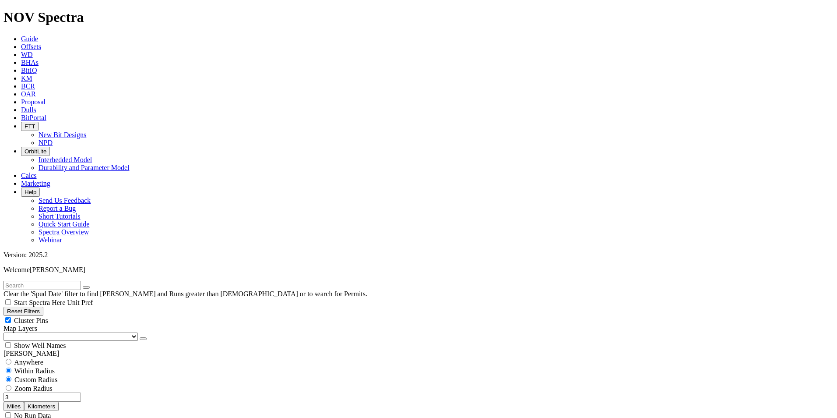
scroll to position [219, 0]
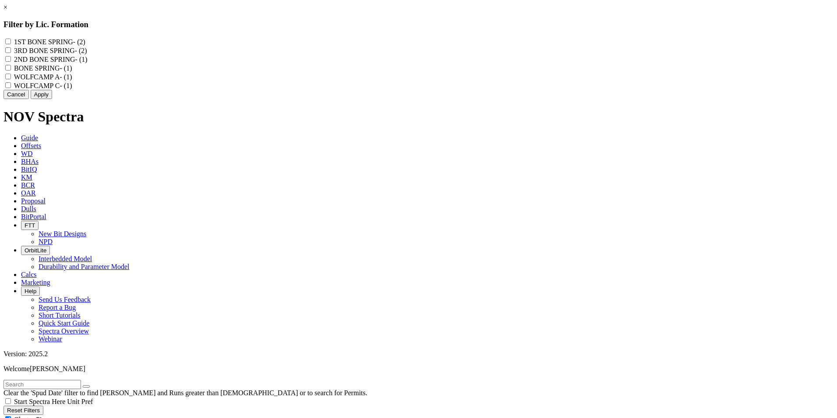
click at [11, 88] on C "WOLFCAMP C - (1)" at bounding box center [8, 85] width 6 height 6
checkbox C "true"
click at [11, 79] on A "WOLFCAMP A - (1)" at bounding box center [8, 77] width 6 height 6
checkbox A "true"
click at [52, 99] on button "Apply" at bounding box center [41, 94] width 21 height 9
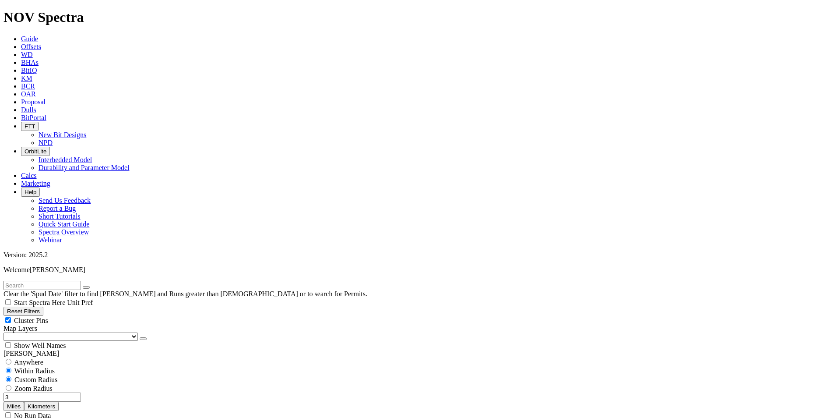
select select
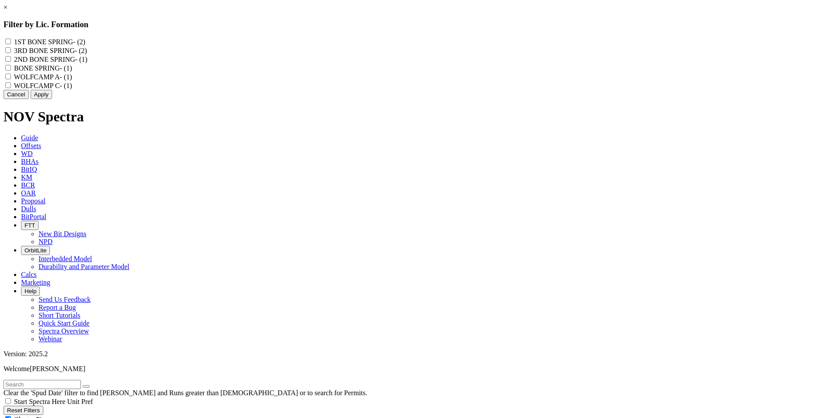
click at [11, 88] on C "WOLFCAMP C - (1)" at bounding box center [8, 85] width 6 height 6
checkbox C "true"
click at [52, 99] on button "Apply" at bounding box center [41, 94] width 21 height 9
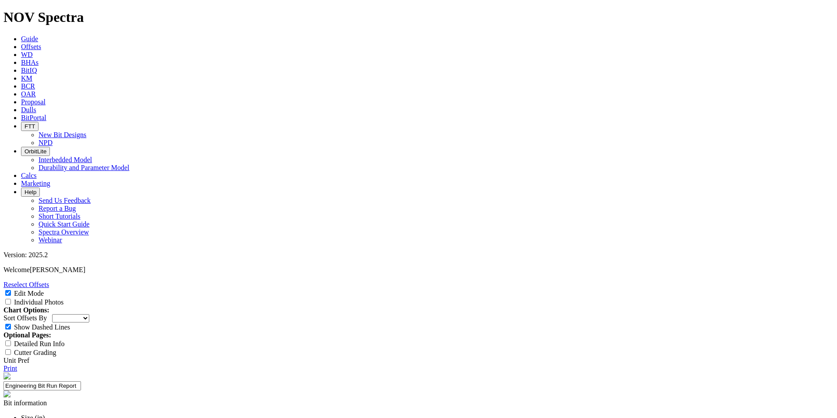
paste input "Run Length"
type input "Run Length"
paste input "8,000 ft (TX Delaware) 7,000 ft (Eddy Co. NM Delaware) 6,000 ft (Lea Co. NM Del…"
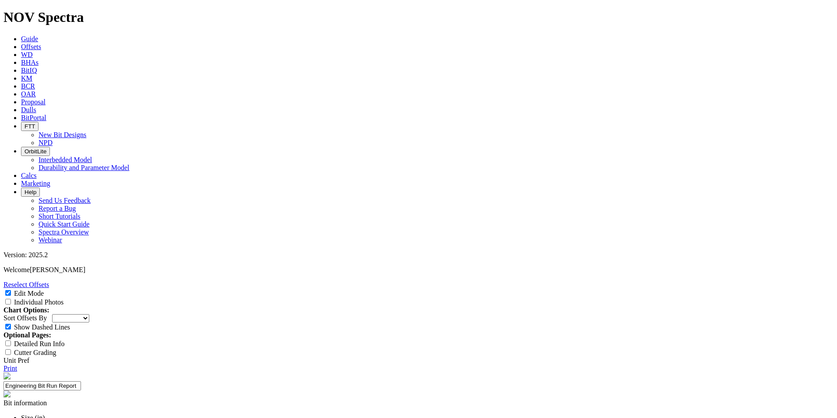
type input "8,000 ft (TX Delaware),7,000 ft (Eddy Co. NM Delaware) 6,000 ft (Lea Co. NM Del…"
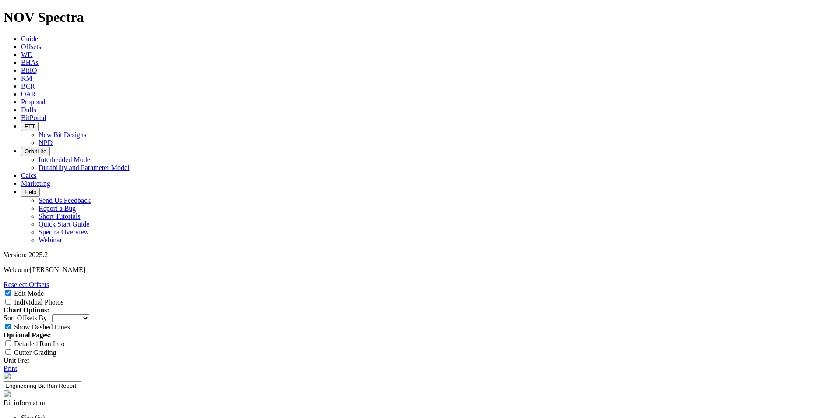
paste input "Overall Average ROP"
type input "Overall Average ROP"
paste input "120 ft/hr (TX Delaware) 100 ft/hr (Eddy Co. NM Delaware 80 ft/hr (Lea Co. NM De…"
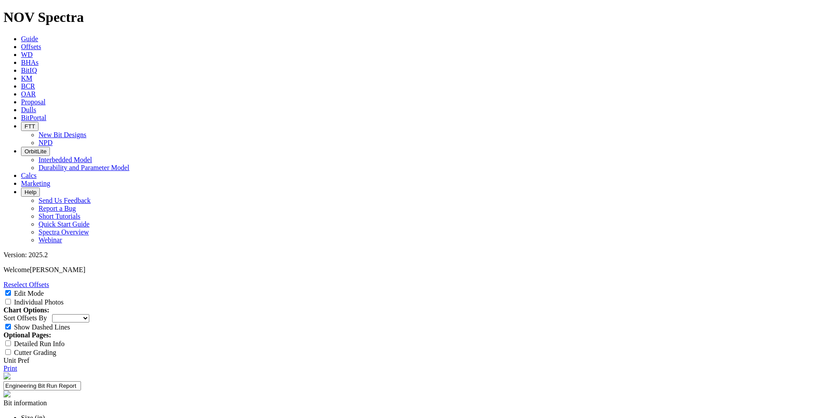
scroll to position [0, 91]
type input "120 ft/hr (TX Delaware) 100 ft/hr (Eddy Co. NM Delaware 80 ft/hr (Lea Co. NM De…"
paste input "Run Count"
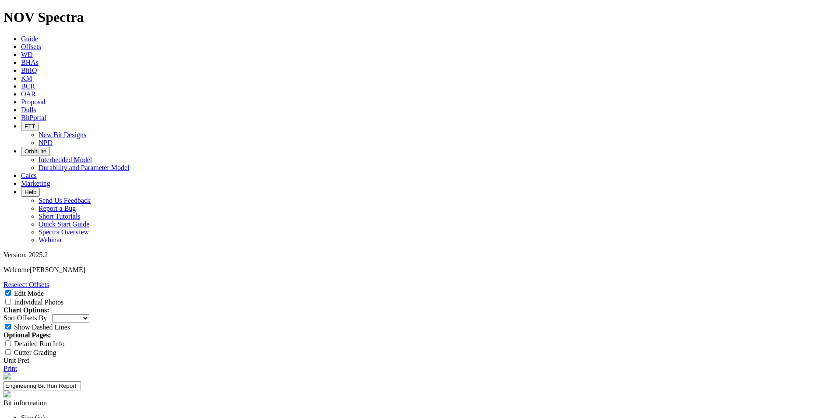
type input "Run Count"
paste input "3+ runs"
type input "3+ runs"
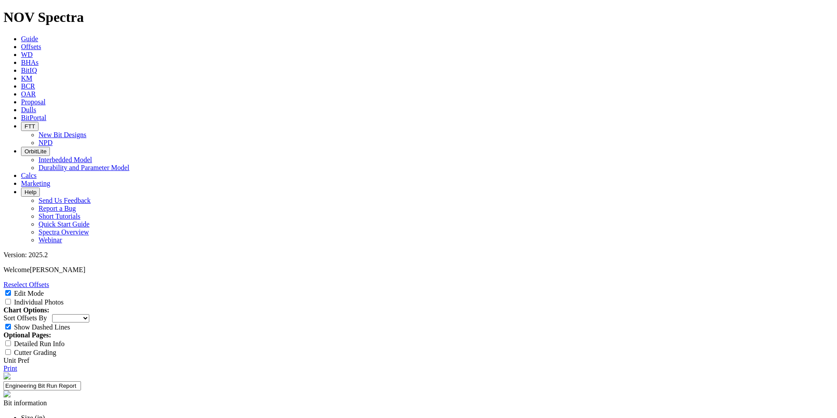
paste textarea "Design a new 6-Blade 63 type bit with increased aggressivity and improved shoul…"
type textarea "Design a new 6-Blade 63 type bit with increased aggressivity and improved shoul…"
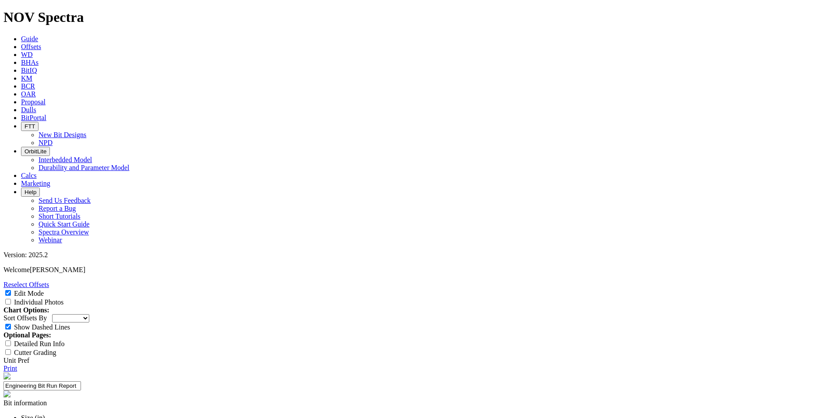
select select "string:WT"
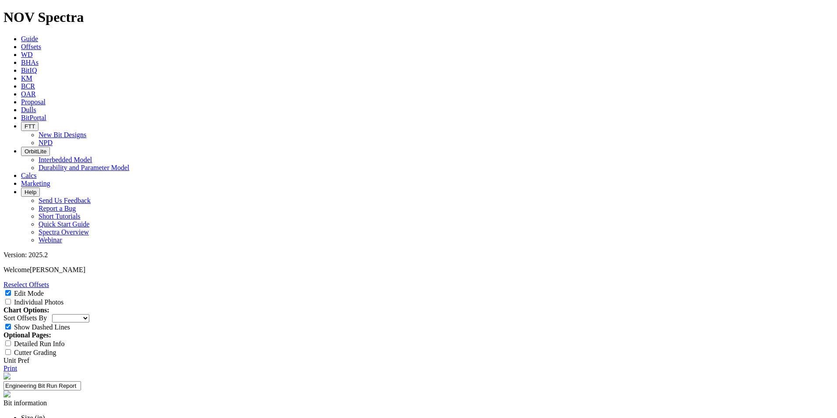
drag, startPoint x: 382, startPoint y: 162, endPoint x: 315, endPoint y: 131, distance: 73.5
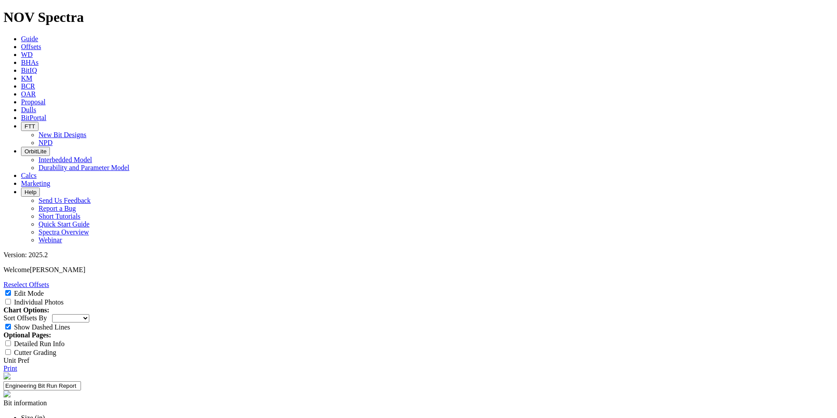
paste textarea "The 6-3/4” E1518-A1 was run in the MAMA JO 3531 FED COM 204H well on Patterson …"
type textarea "The 6-3/4” E1518-A1 was run in the MAMA JO 3531 FED COM 204H well on Patterson …"
click at [17, 364] on link "Print" at bounding box center [11, 367] width 14 height 7
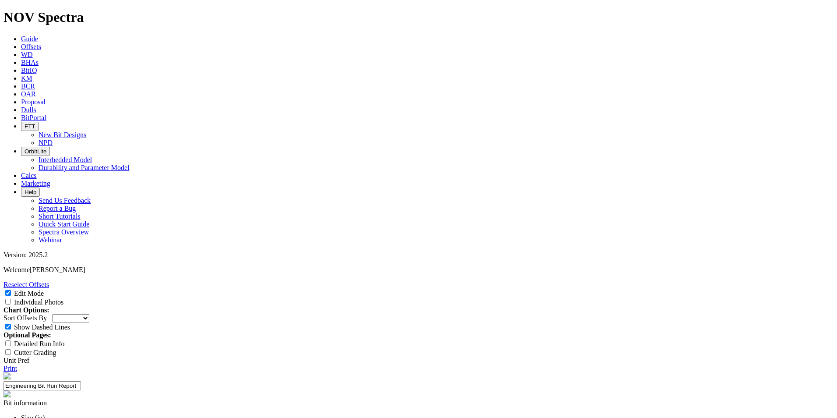
scroll to position [76, 0]
